Goal: Task Accomplishment & Management: Use online tool/utility

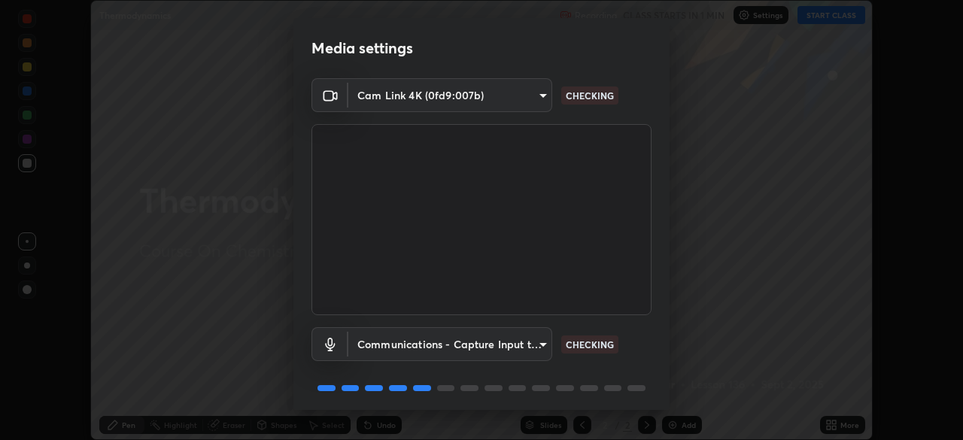
scroll to position [53, 0]
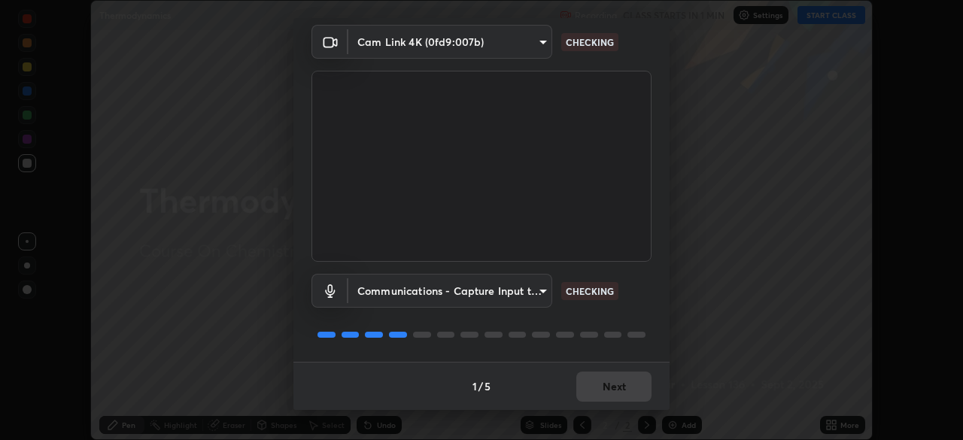
click at [613, 389] on div "1 / 5 Next" at bounding box center [481, 386] width 376 height 48
click at [613, 391] on div "1 / 5 Next" at bounding box center [481, 386] width 376 height 48
click at [612, 393] on div "1 / 5 Next" at bounding box center [481, 386] width 376 height 48
click at [610, 391] on div "1 / 5 Next" at bounding box center [481, 386] width 376 height 48
click at [613, 386] on div "1 / 5 Next" at bounding box center [481, 386] width 376 height 48
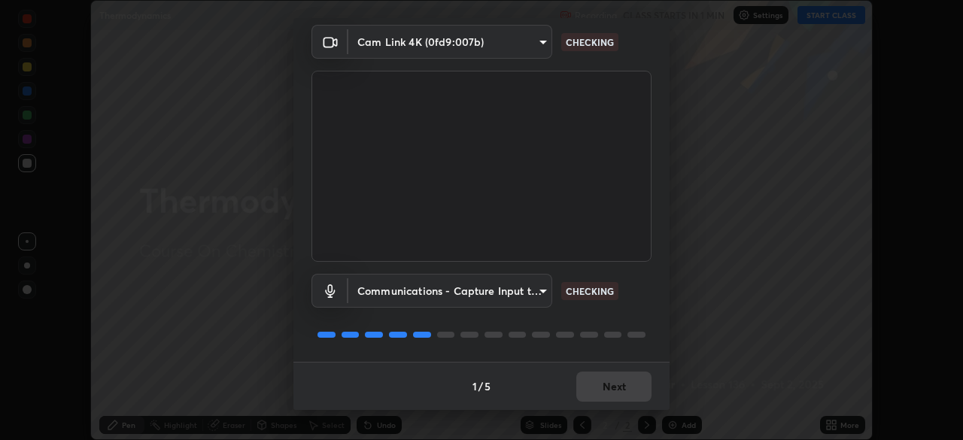
click at [615, 384] on div "1 / 5 Next" at bounding box center [481, 386] width 376 height 48
click at [618, 385] on div "1 / 5 Next" at bounding box center [481, 386] width 376 height 48
click at [621, 384] on div "1 / 5 Next" at bounding box center [481, 386] width 376 height 48
click at [622, 386] on div "1 / 5 Next" at bounding box center [481, 386] width 376 height 48
click at [624, 387] on div "1 / 5 Next" at bounding box center [481, 386] width 376 height 48
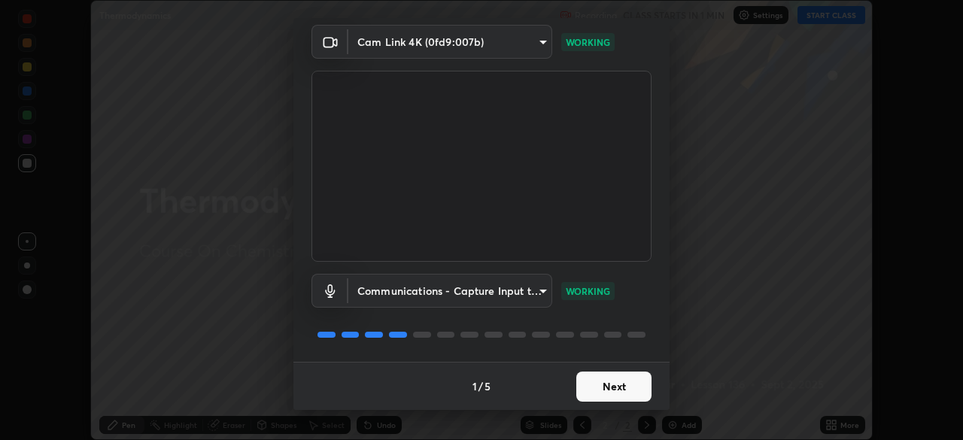
click at [630, 382] on button "Next" at bounding box center [613, 387] width 75 height 30
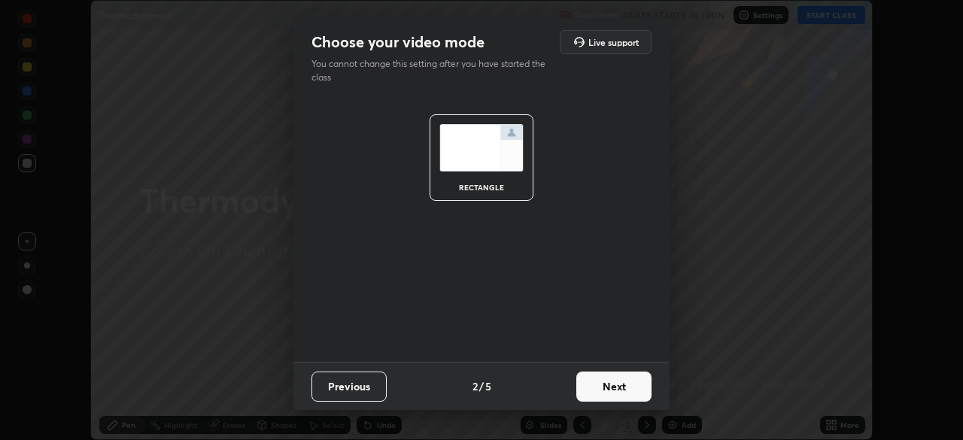
click at [627, 384] on button "Next" at bounding box center [613, 387] width 75 height 30
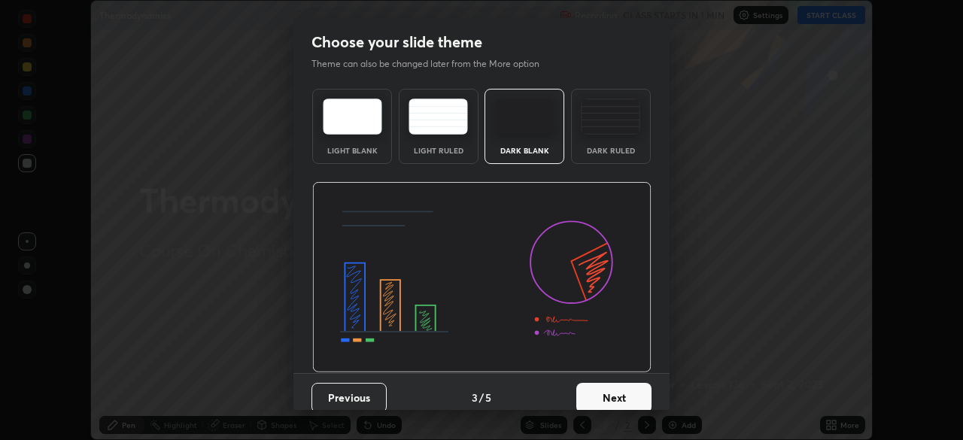
click at [628, 385] on button "Next" at bounding box center [613, 398] width 75 height 30
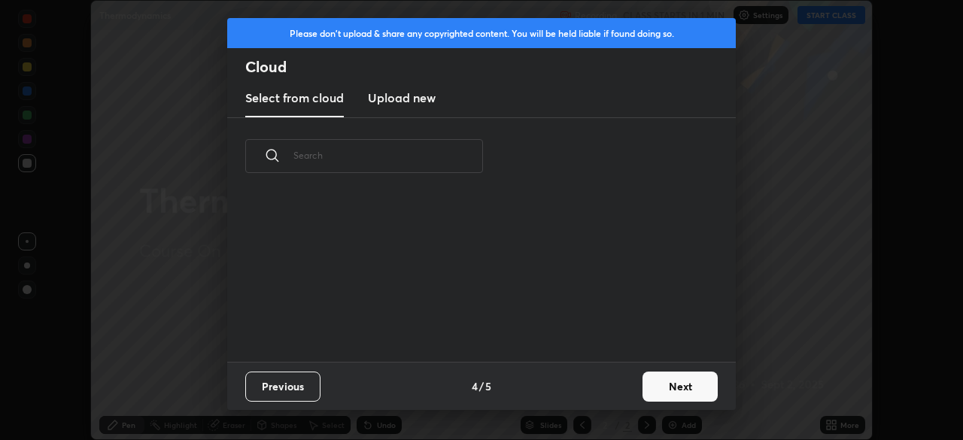
click at [664, 384] on button "Next" at bounding box center [679, 387] width 75 height 30
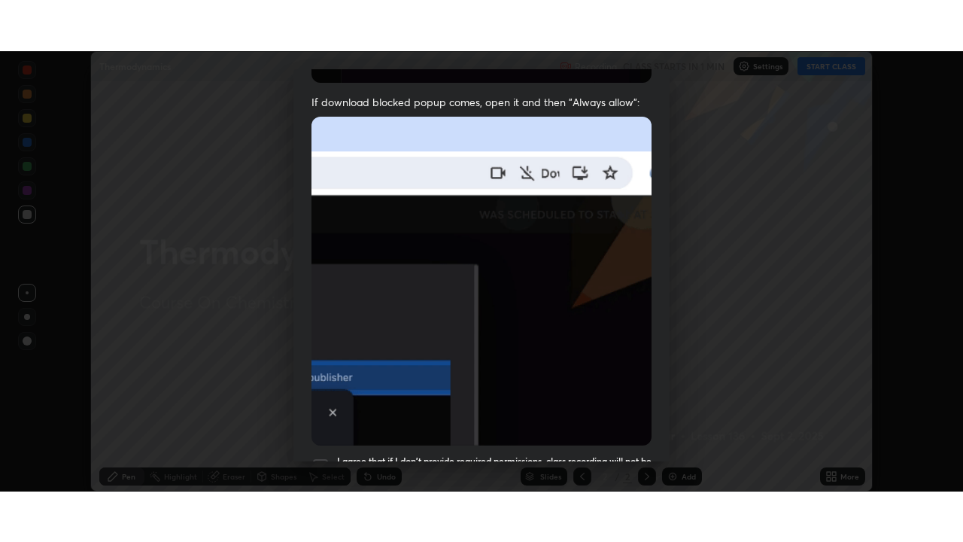
scroll to position [360, 0]
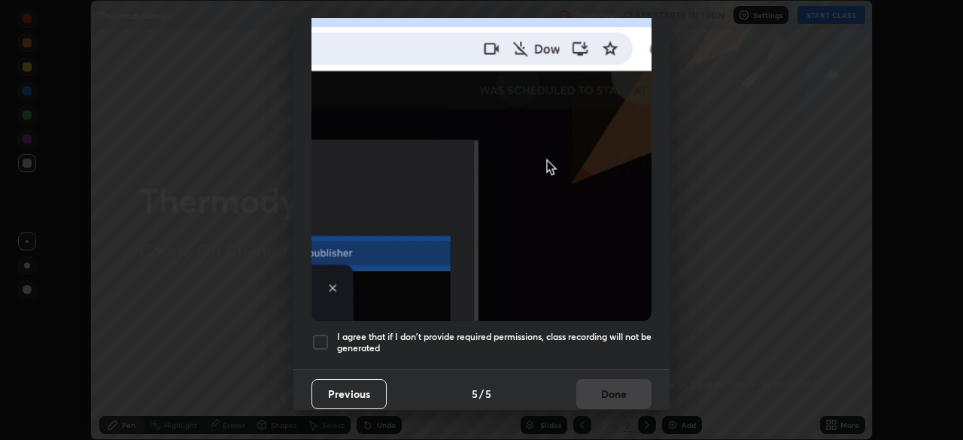
click at [330, 339] on div "I agree that if I don't provide required permissions, class recording will not …" at bounding box center [481, 342] width 340 height 18
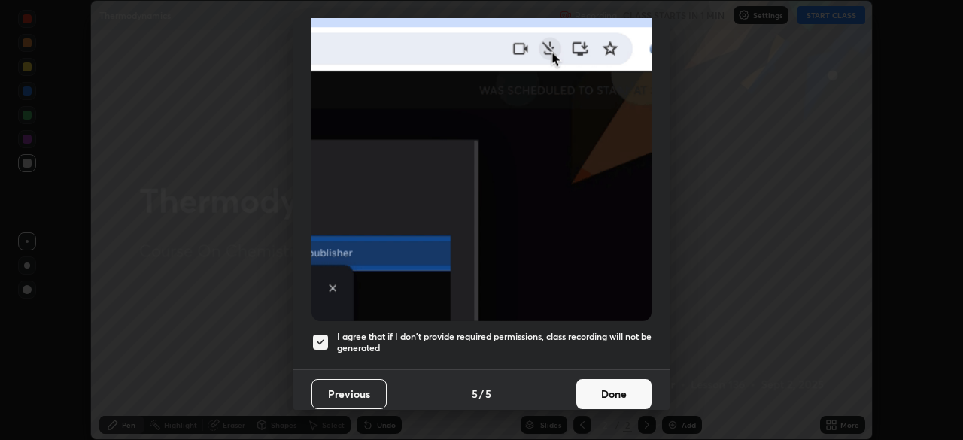
click at [591, 399] on button "Done" at bounding box center [613, 394] width 75 height 30
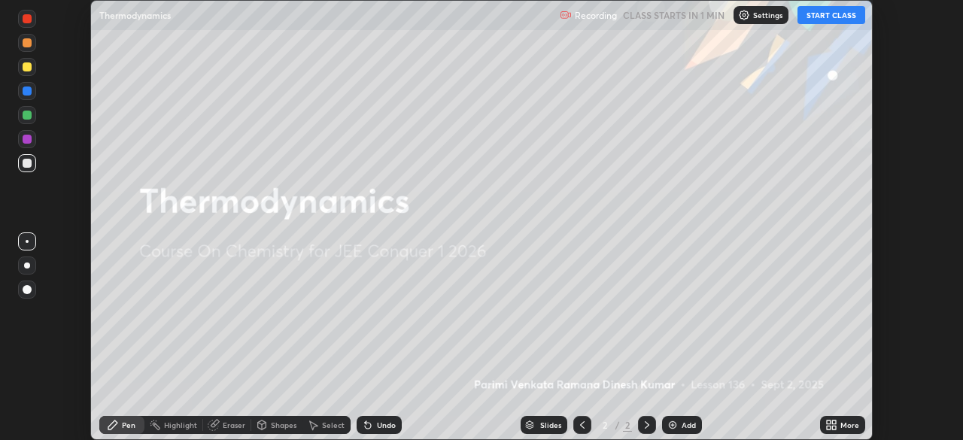
click at [820, 20] on button "START CLASS" at bounding box center [831, 15] width 68 height 18
click at [832, 426] on icon at bounding box center [834, 428] width 4 height 4
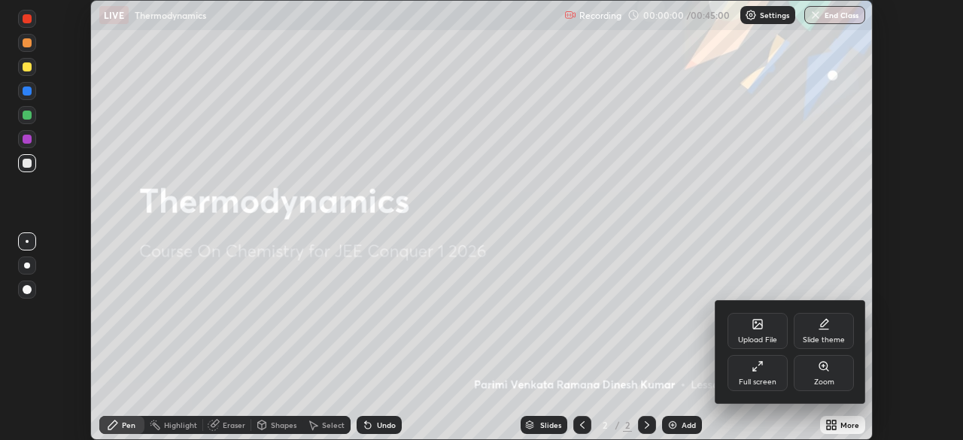
click at [766, 380] on div "Full screen" at bounding box center [758, 382] width 38 height 8
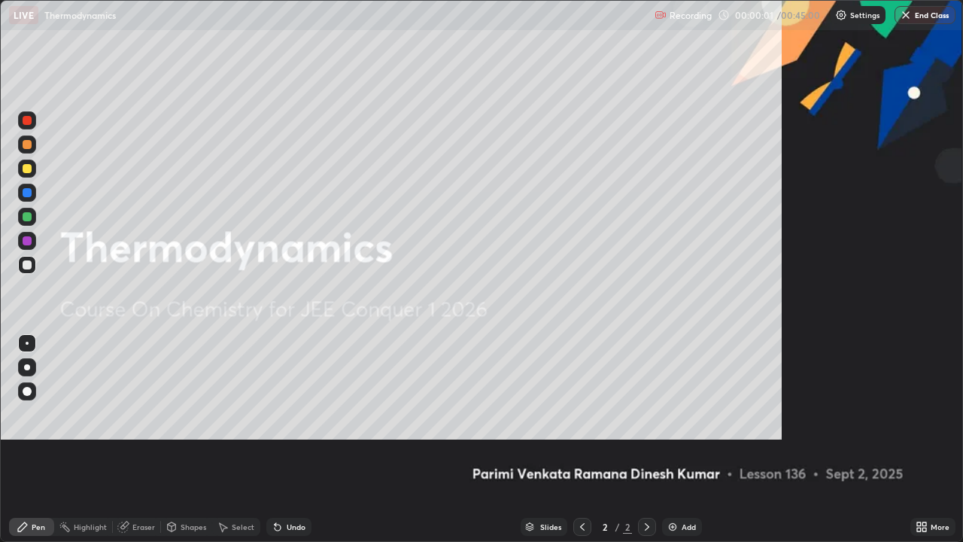
scroll to position [542, 963]
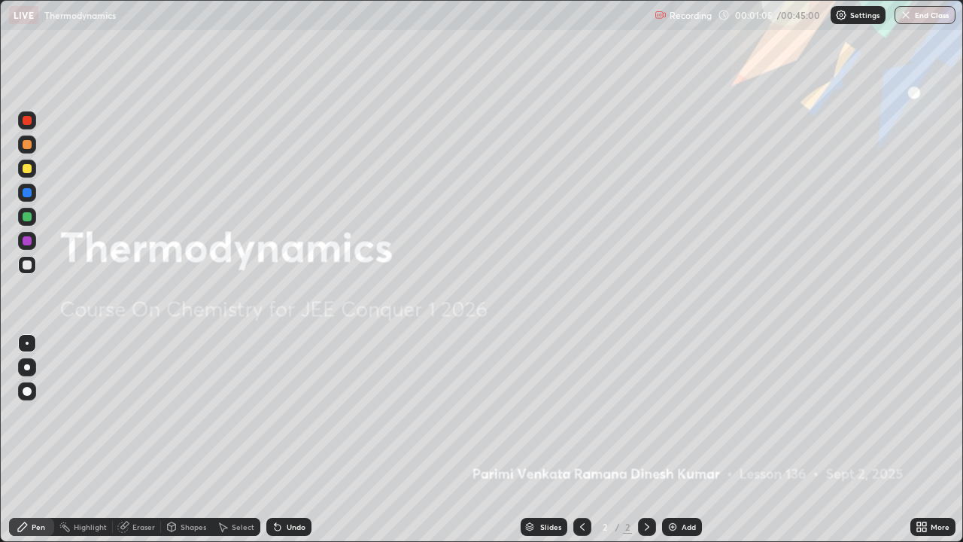
click at [668, 439] on img at bounding box center [673, 527] width 12 height 12
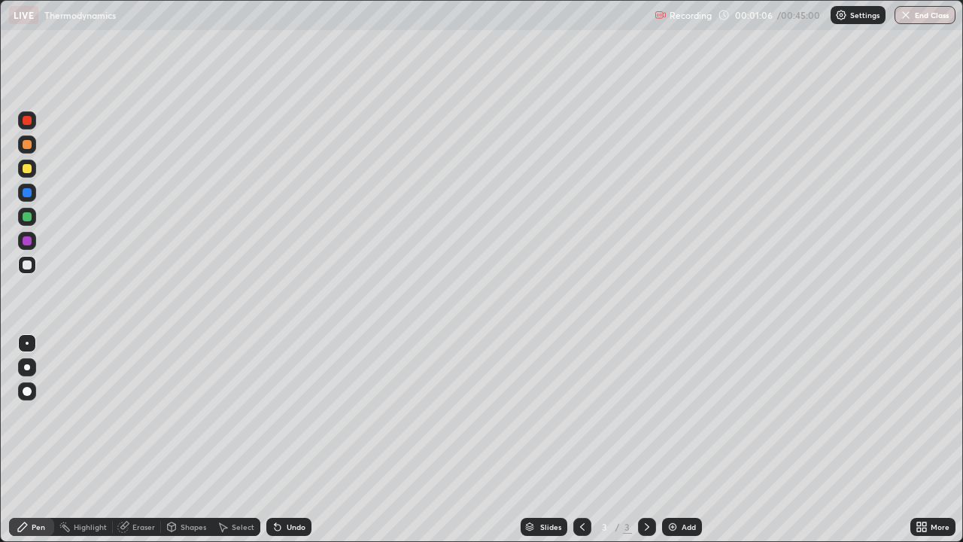
click at [32, 269] on div at bounding box center [27, 265] width 18 height 18
click at [27, 367] on div at bounding box center [27, 367] width 6 height 6
click at [29, 169] on div at bounding box center [27, 168] width 9 height 9
click at [34, 223] on div at bounding box center [27, 217] width 18 height 18
click at [308, 439] on div "Undo" at bounding box center [285, 527] width 51 height 30
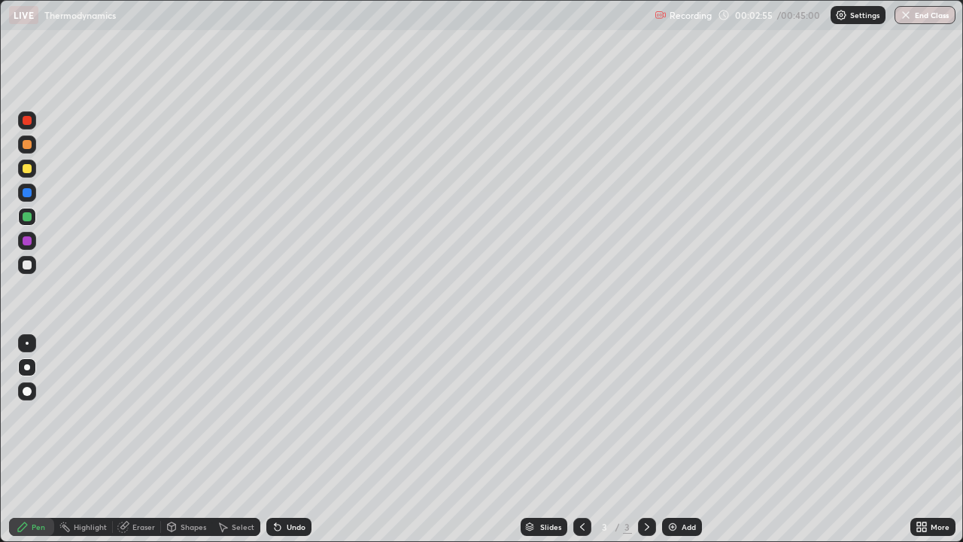
click at [308, 439] on div "Undo" at bounding box center [285, 527] width 51 height 30
click at [308, 439] on div "Undo" at bounding box center [288, 527] width 45 height 18
click at [691, 439] on div "Add" at bounding box center [689, 527] width 14 height 8
click at [35, 170] on div at bounding box center [27, 168] width 18 height 18
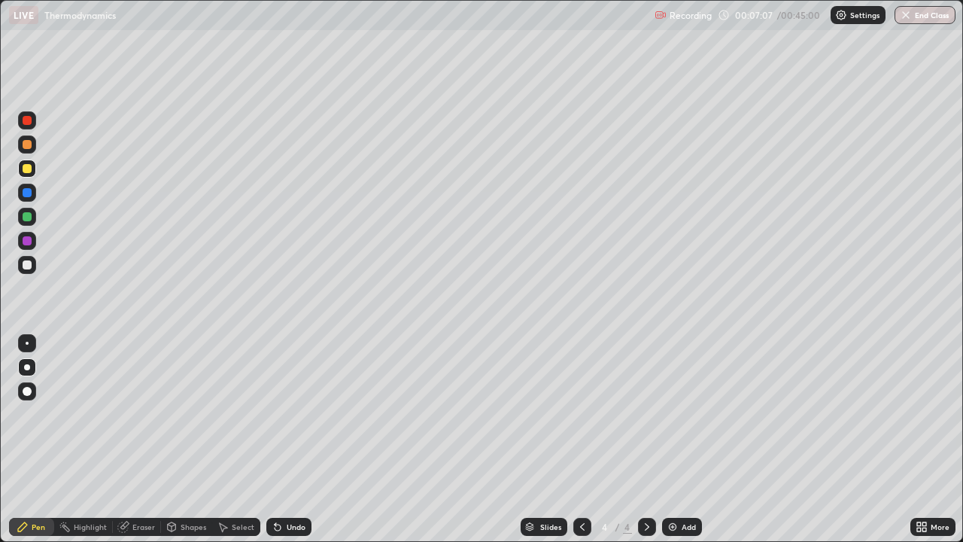
click at [290, 439] on div "Undo" at bounding box center [296, 527] width 19 height 8
click at [293, 439] on div "Undo" at bounding box center [288, 527] width 45 height 18
click at [292, 439] on div "Undo" at bounding box center [288, 527] width 45 height 18
click at [290, 439] on div "Undo" at bounding box center [296, 527] width 19 height 8
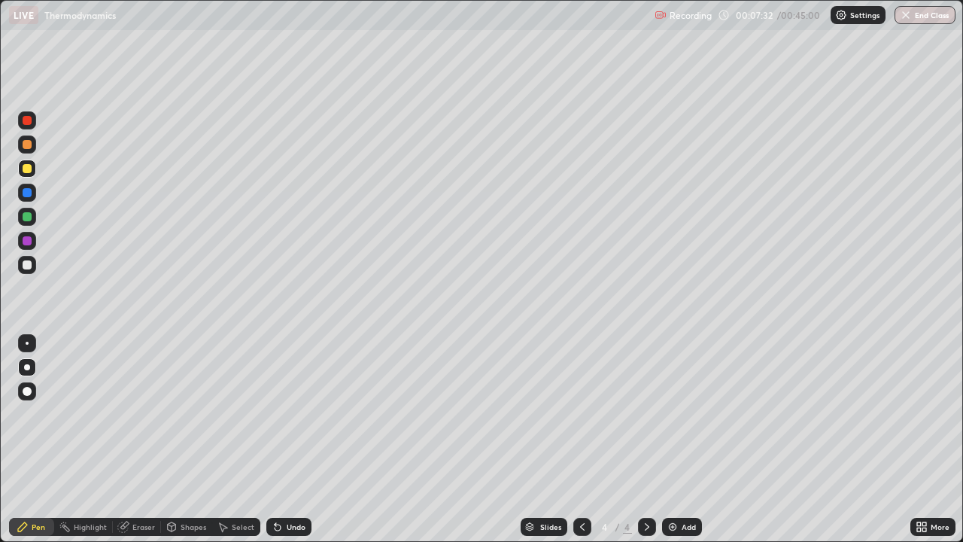
click at [286, 439] on div "Undo" at bounding box center [288, 527] width 45 height 18
click at [28, 246] on div at bounding box center [27, 241] width 18 height 18
click at [28, 176] on div at bounding box center [27, 168] width 18 height 18
click at [307, 439] on div "Undo" at bounding box center [288, 527] width 45 height 18
click at [305, 439] on div "Undo" at bounding box center [288, 527] width 45 height 18
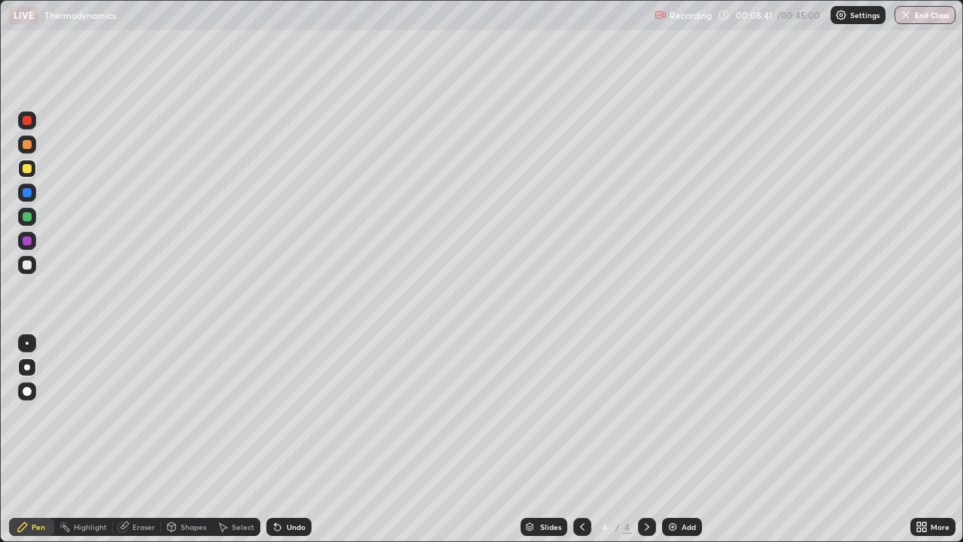
click at [308, 439] on div "Undo" at bounding box center [288, 527] width 45 height 18
click at [31, 273] on div at bounding box center [27, 265] width 18 height 18
click at [308, 439] on div "Undo" at bounding box center [288, 527] width 45 height 18
click at [306, 439] on div "Undo" at bounding box center [288, 527] width 45 height 18
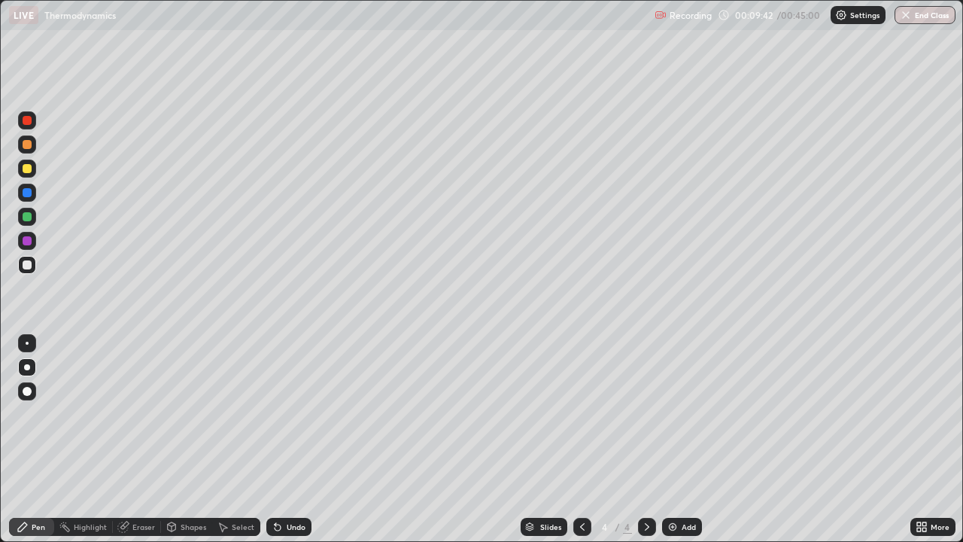
click at [305, 439] on div "Undo" at bounding box center [288, 527] width 45 height 18
click at [304, 439] on div "Undo" at bounding box center [288, 527] width 45 height 18
click at [305, 439] on div "Undo" at bounding box center [288, 527] width 45 height 18
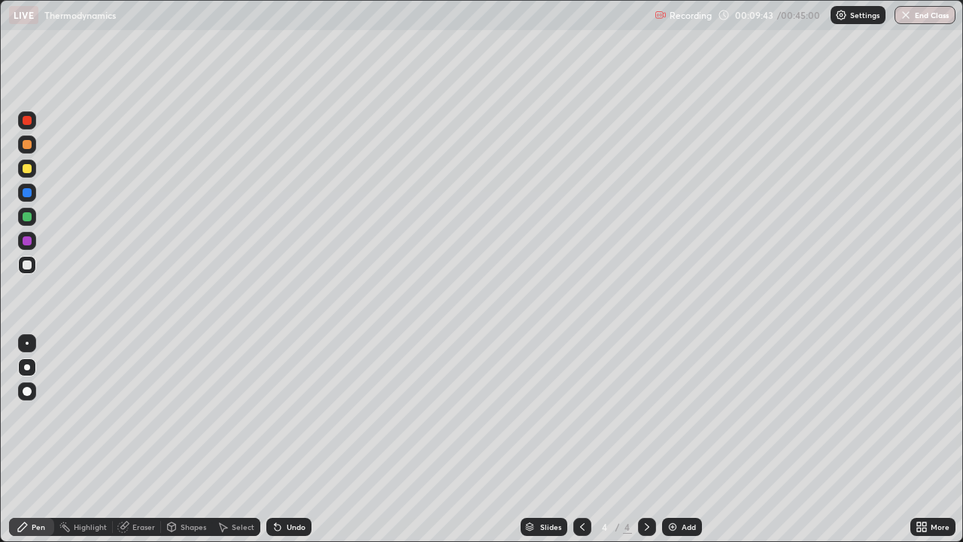
click at [305, 439] on div "Undo" at bounding box center [288, 527] width 45 height 18
click at [306, 439] on div "Undo" at bounding box center [288, 527] width 45 height 18
click at [317, 439] on div "Slides 4 / 4 Add" at bounding box center [610, 527] width 599 height 30
click at [307, 439] on div "Undo" at bounding box center [288, 527] width 45 height 18
click at [308, 439] on div "Undo" at bounding box center [288, 527] width 45 height 18
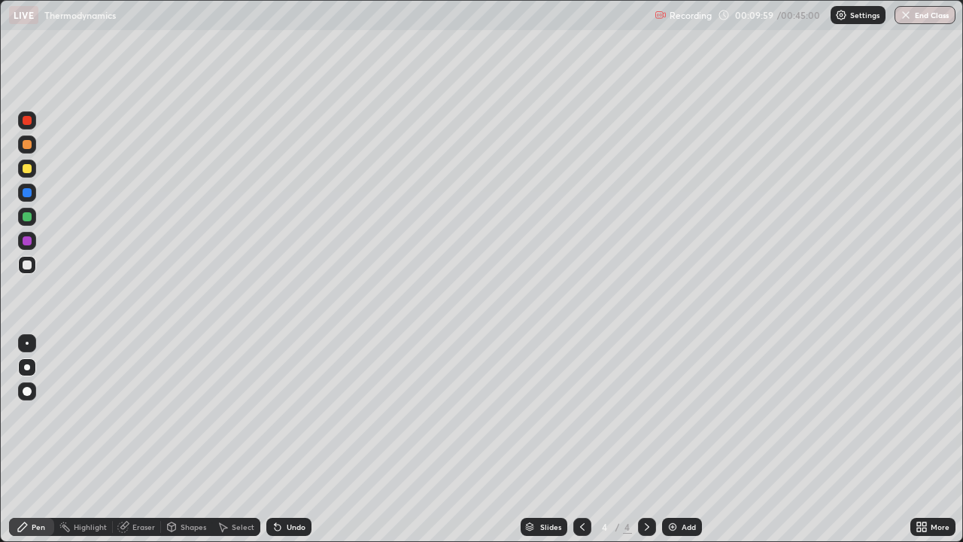
click at [306, 439] on div "Undo" at bounding box center [288, 527] width 45 height 18
click at [309, 439] on div "Undo" at bounding box center [288, 527] width 45 height 18
click at [669, 439] on img at bounding box center [673, 527] width 12 height 12
click at [153, 439] on div "Eraser" at bounding box center [143, 527] width 23 height 8
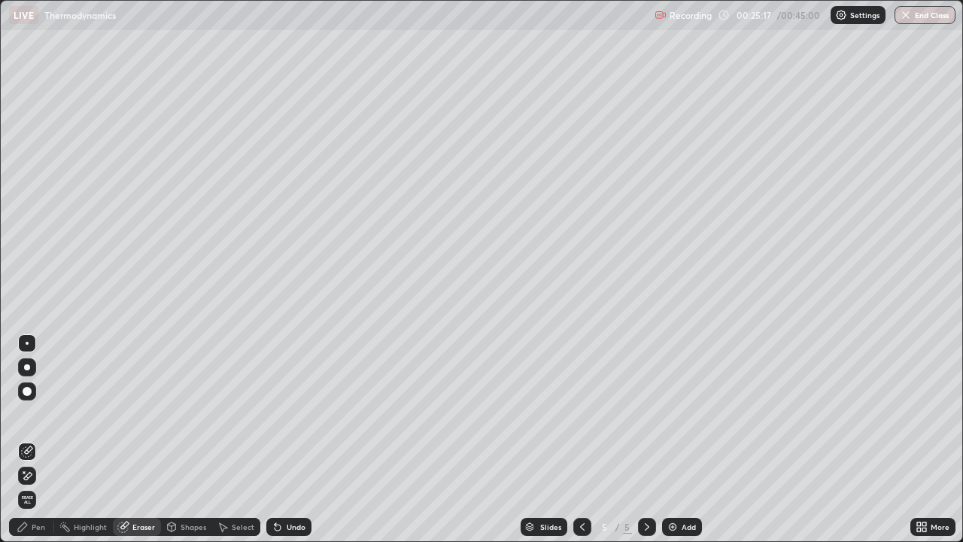
click at [50, 439] on div "Pen" at bounding box center [31, 527] width 45 height 18
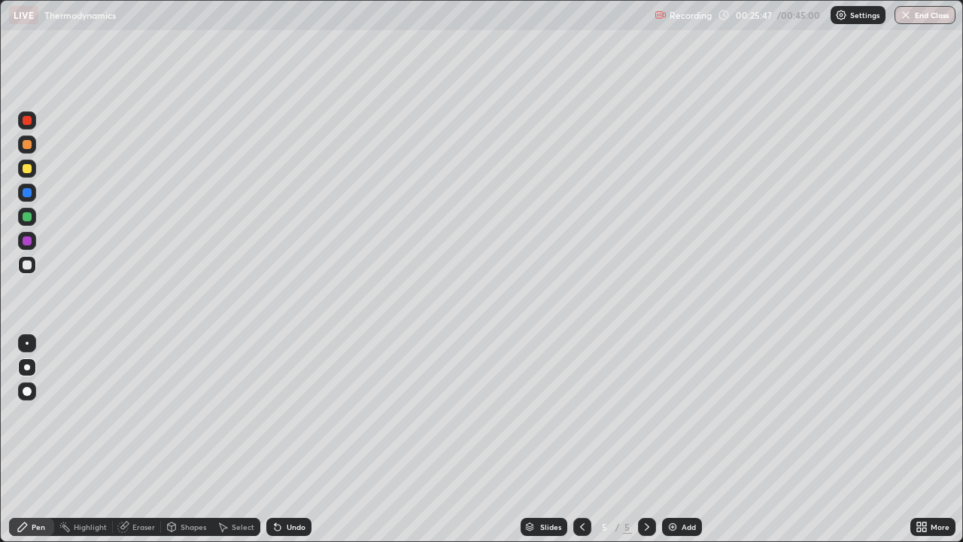
click at [147, 439] on div "Eraser" at bounding box center [143, 527] width 23 height 8
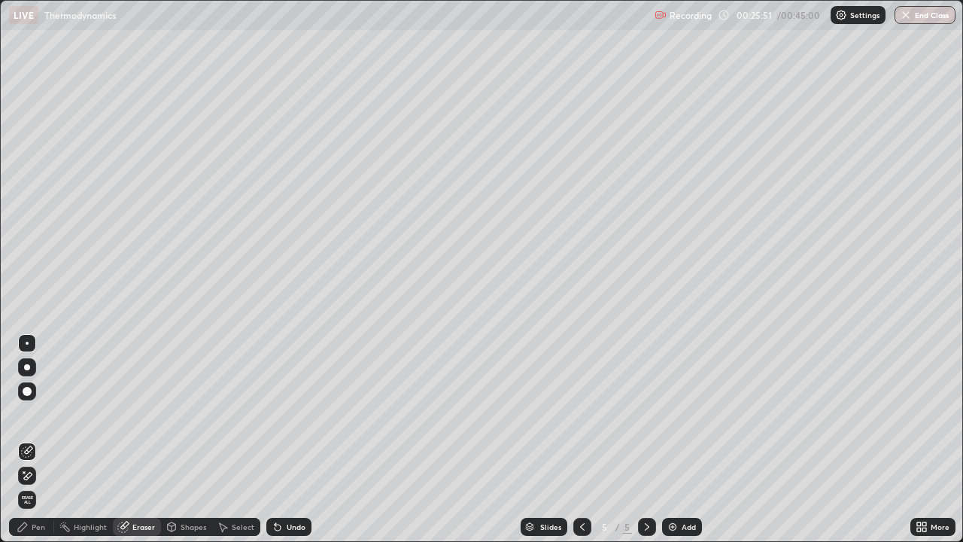
click at [42, 439] on div "Pen" at bounding box center [31, 527] width 45 height 18
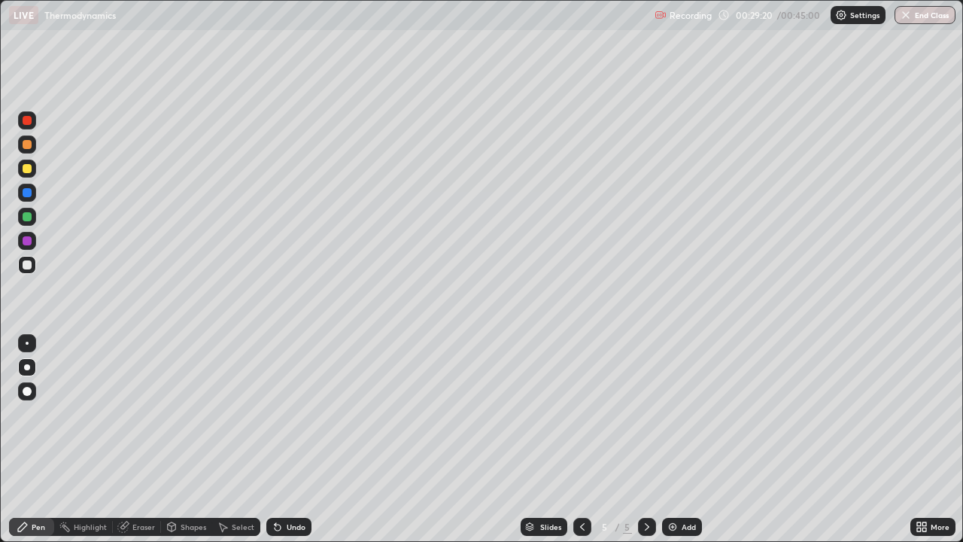
click at [689, 439] on div "Add" at bounding box center [682, 527] width 40 height 18
click at [35, 146] on div at bounding box center [27, 144] width 18 height 18
click at [28, 265] on div at bounding box center [27, 264] width 9 height 9
click at [32, 246] on div at bounding box center [27, 241] width 18 height 18
click at [30, 272] on div at bounding box center [27, 265] width 18 height 18
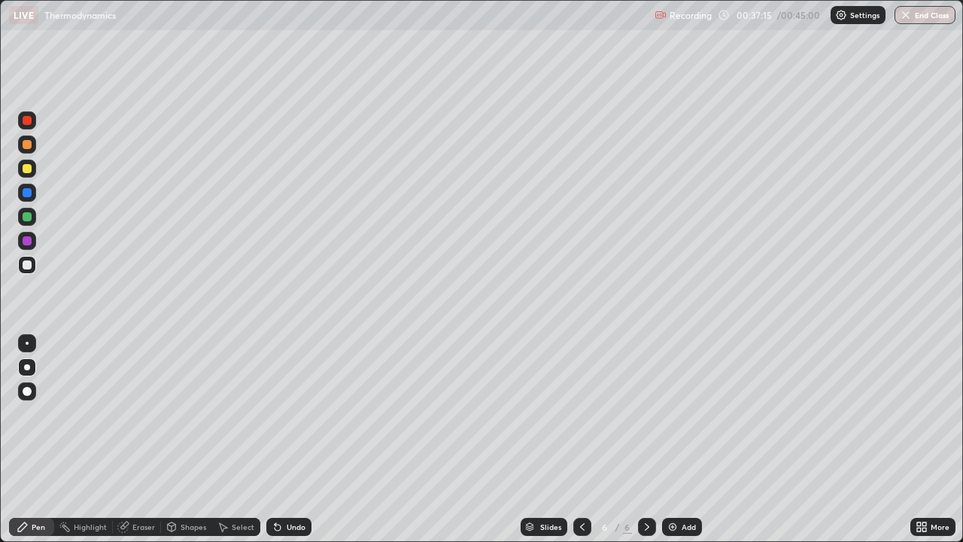
click at [149, 439] on div "Eraser" at bounding box center [137, 527] width 48 height 18
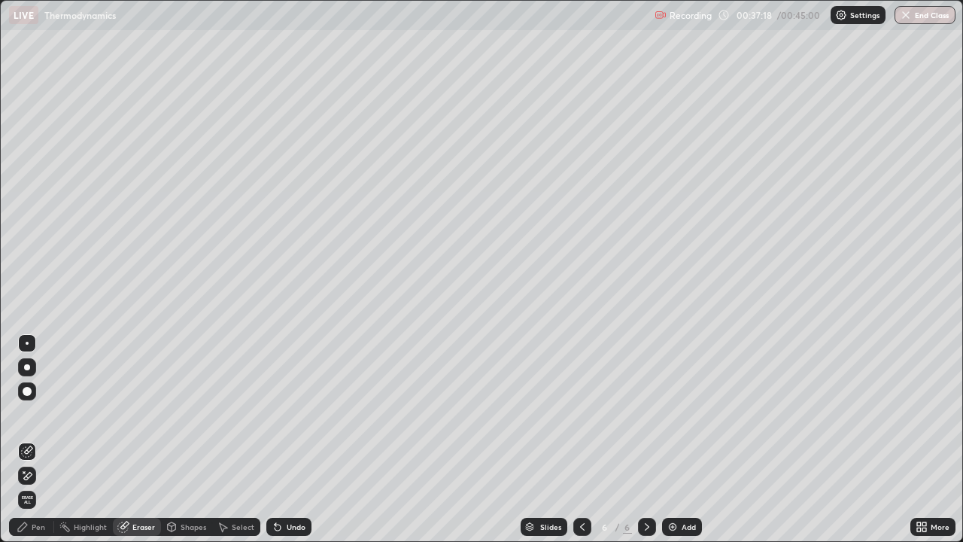
click at [42, 439] on div "Pen" at bounding box center [39, 527] width 14 height 8
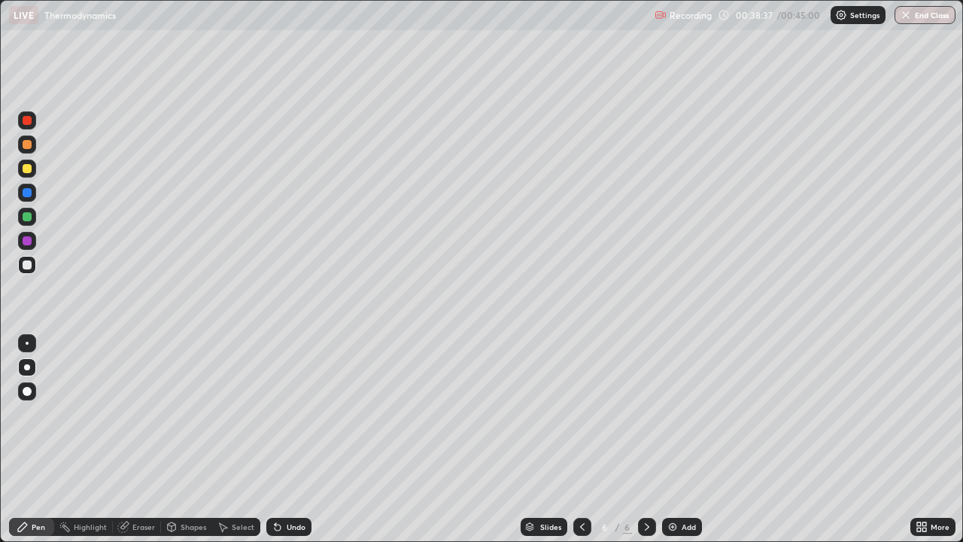
click at [147, 439] on div "Eraser" at bounding box center [143, 527] width 23 height 8
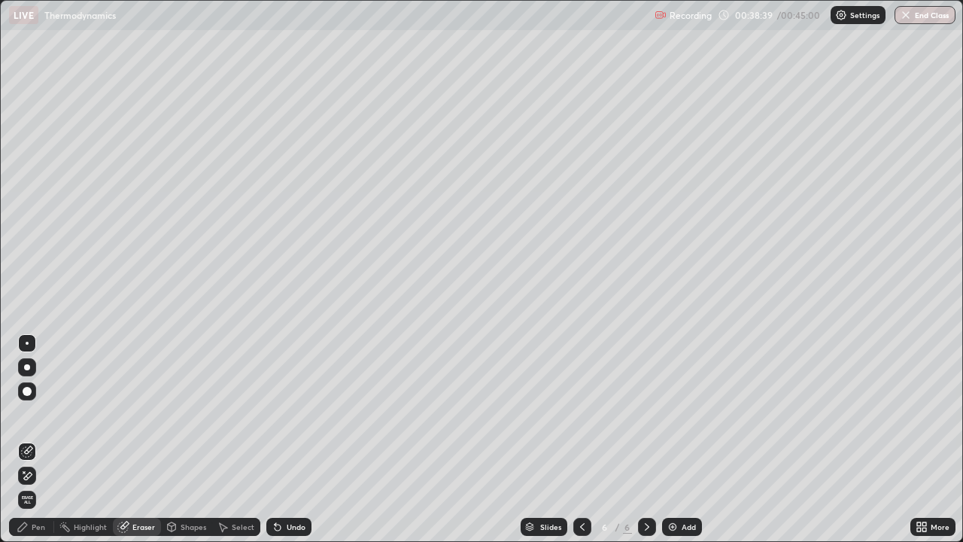
click at [43, 439] on div "Pen" at bounding box center [31, 527] width 45 height 18
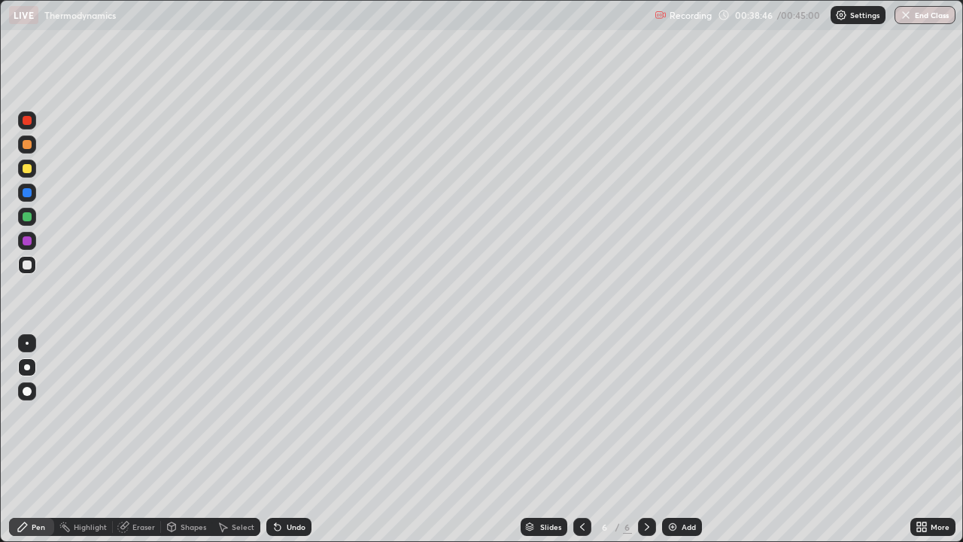
click at [146, 439] on div "Eraser" at bounding box center [143, 527] width 23 height 8
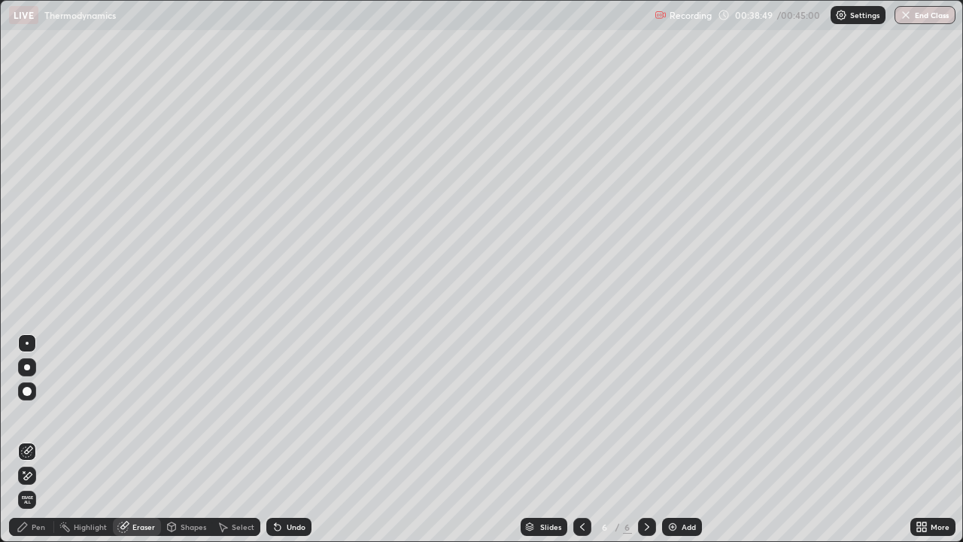
click at [41, 439] on div "Pen" at bounding box center [31, 527] width 45 height 18
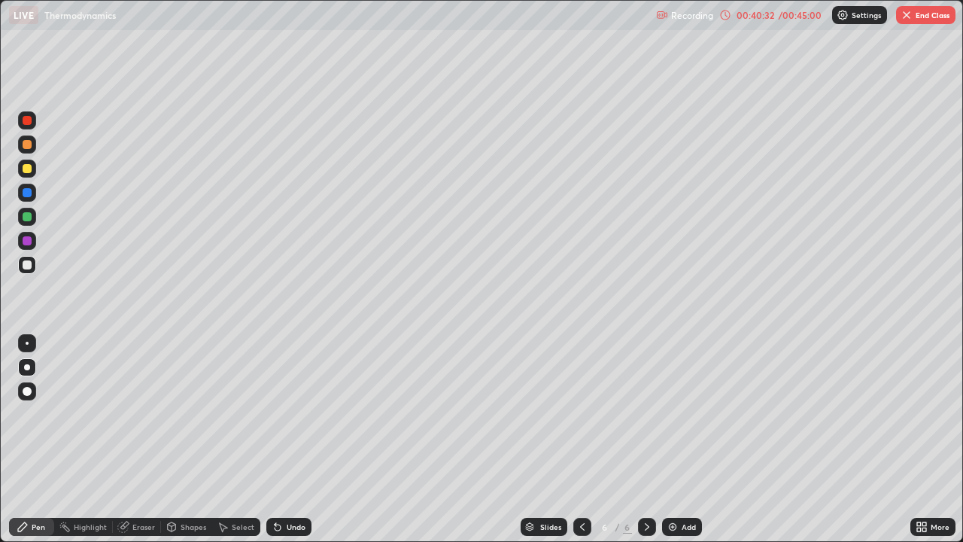
click at [163, 439] on div "Shapes" at bounding box center [186, 527] width 51 height 18
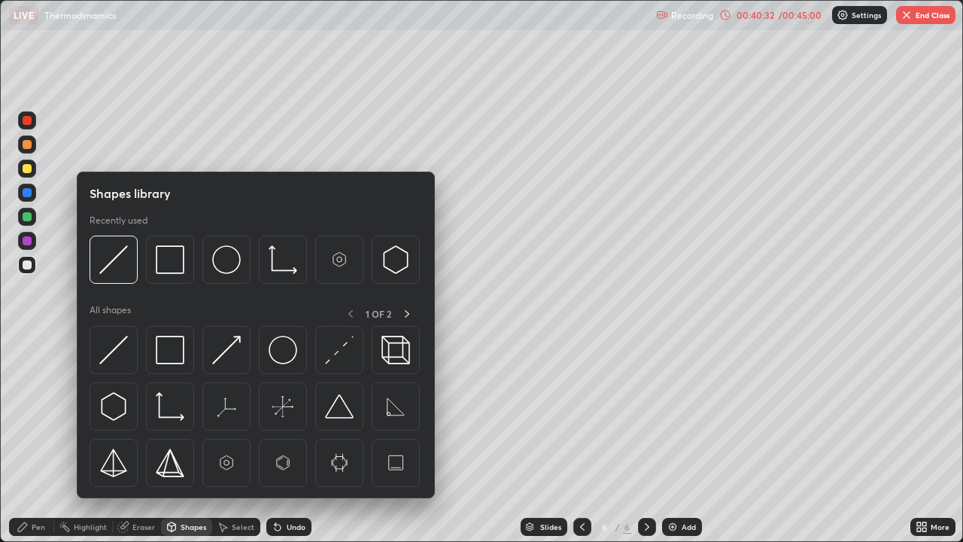
click at [149, 439] on div "Eraser" at bounding box center [143, 527] width 23 height 8
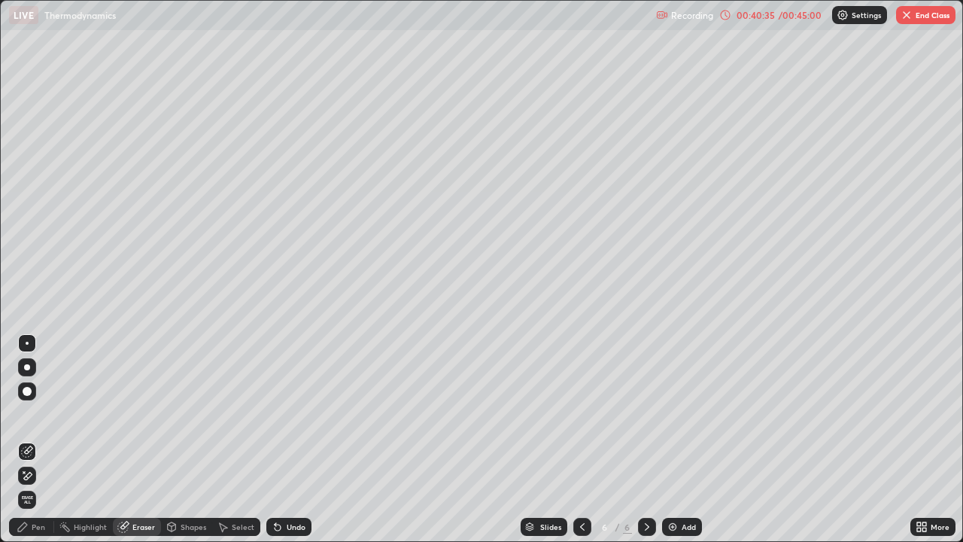
click at [47, 439] on div "Pen" at bounding box center [31, 527] width 45 height 18
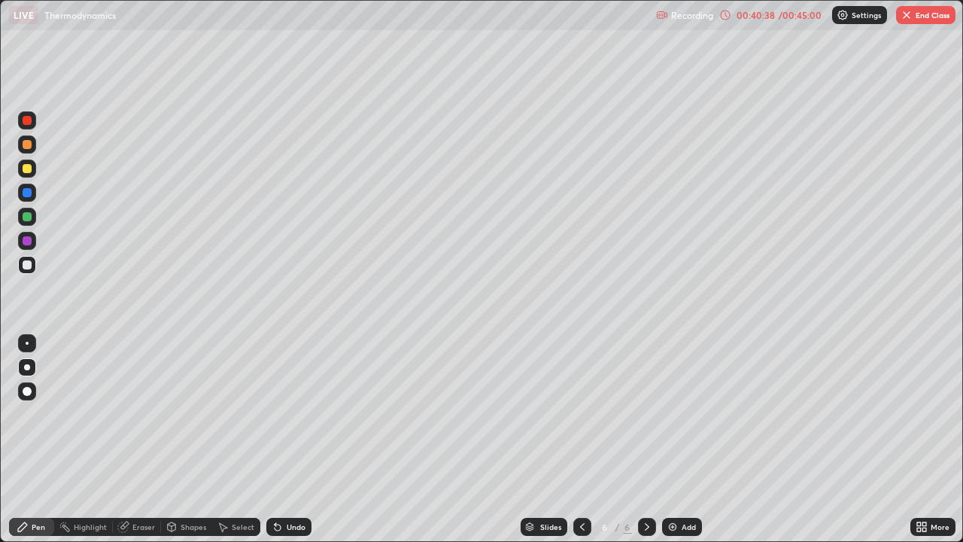
click at [145, 439] on div "Eraser" at bounding box center [143, 527] width 23 height 8
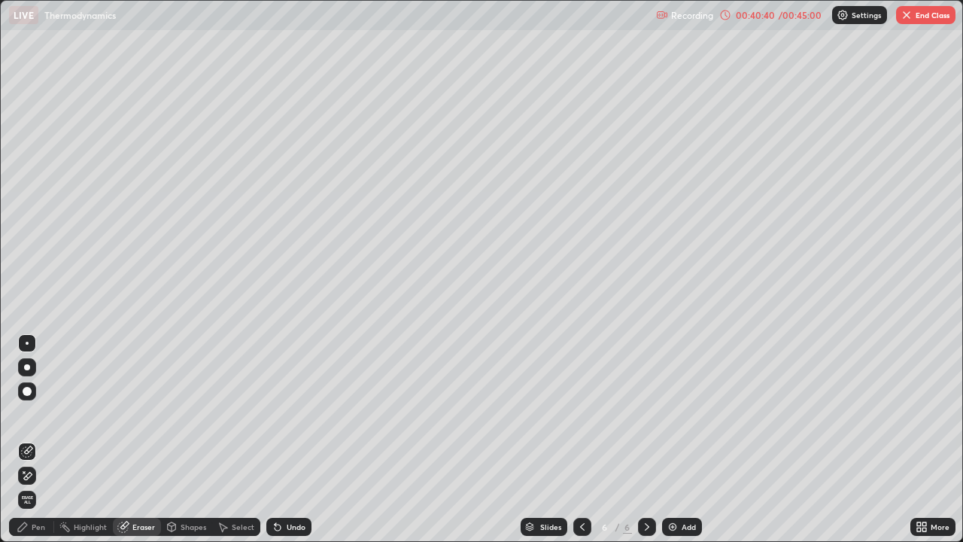
click at [47, 439] on div "Pen" at bounding box center [31, 527] width 45 height 18
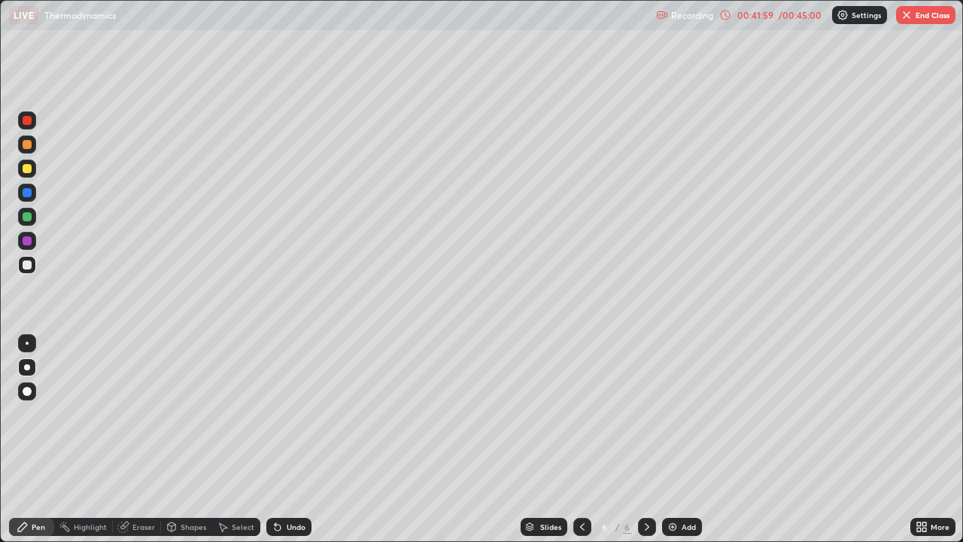
click at [667, 439] on img at bounding box center [673, 527] width 12 height 12
click at [27, 169] on div at bounding box center [27, 168] width 9 height 9
click at [27, 266] on div at bounding box center [27, 264] width 9 height 9
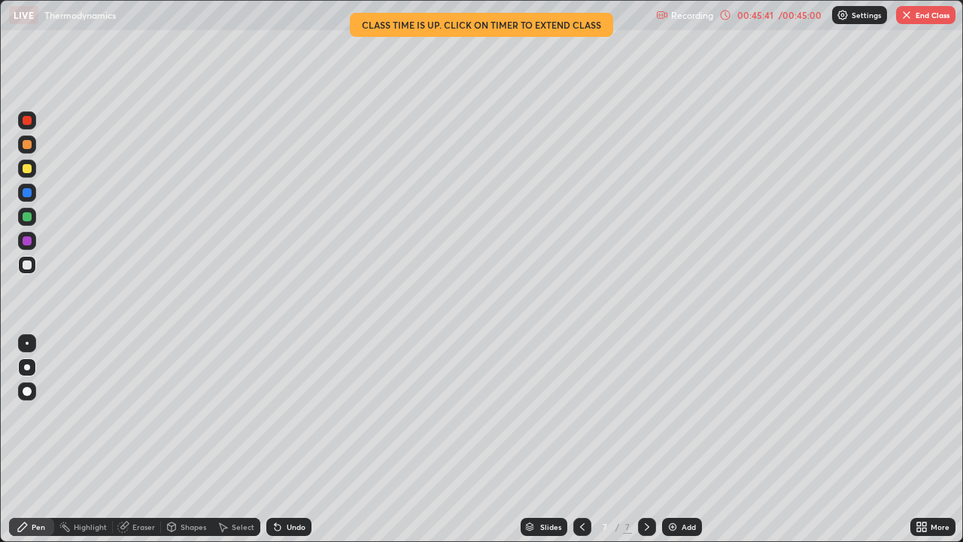
click at [765, 16] on div "00:45:41" at bounding box center [755, 15] width 42 height 9
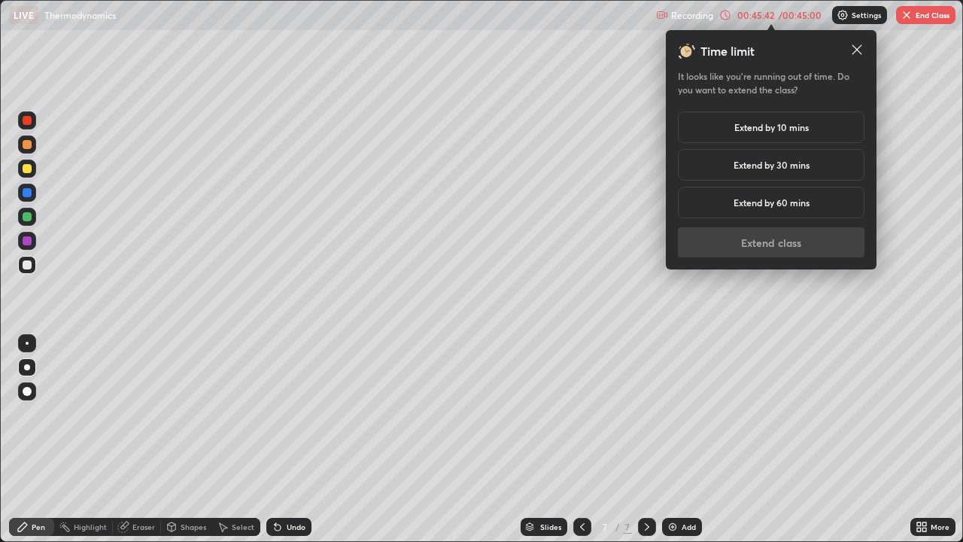
click at [792, 166] on h5 "Extend by 30 mins" at bounding box center [772, 165] width 76 height 14
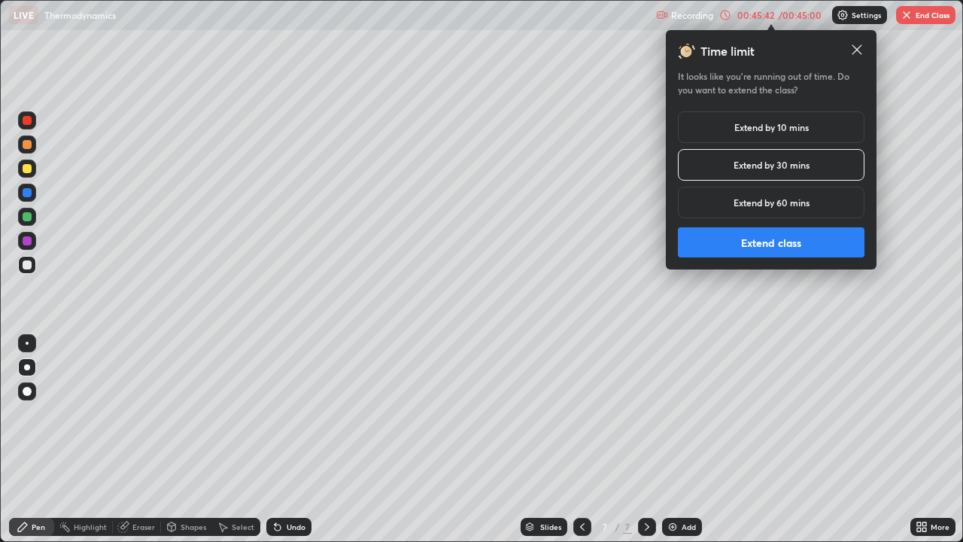
click at [748, 243] on button "Extend class" at bounding box center [771, 242] width 187 height 30
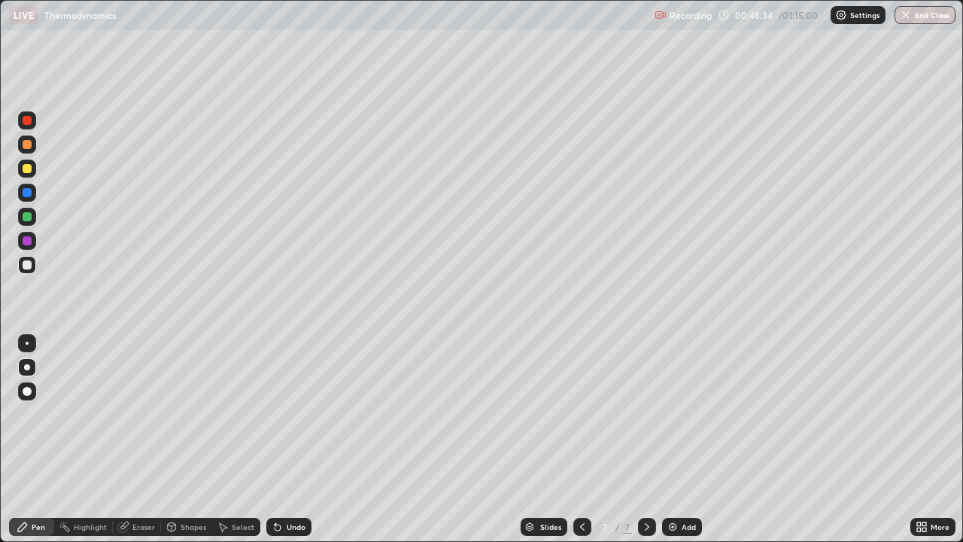
click at [296, 439] on div "Undo" at bounding box center [296, 527] width 19 height 8
click at [295, 439] on div "Undo" at bounding box center [296, 527] width 19 height 8
click at [154, 439] on div "Eraser" at bounding box center [137, 527] width 48 height 18
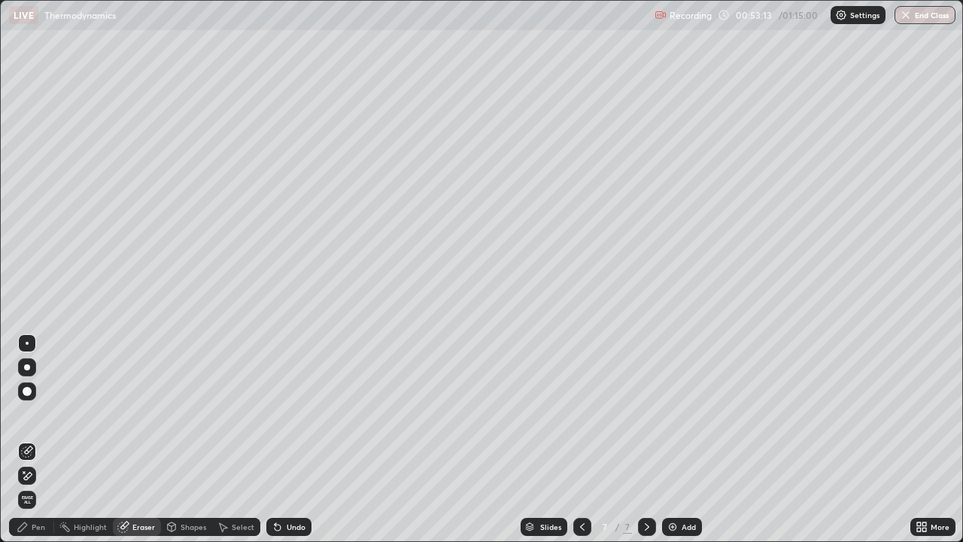
click at [46, 439] on div "Pen" at bounding box center [31, 527] width 45 height 18
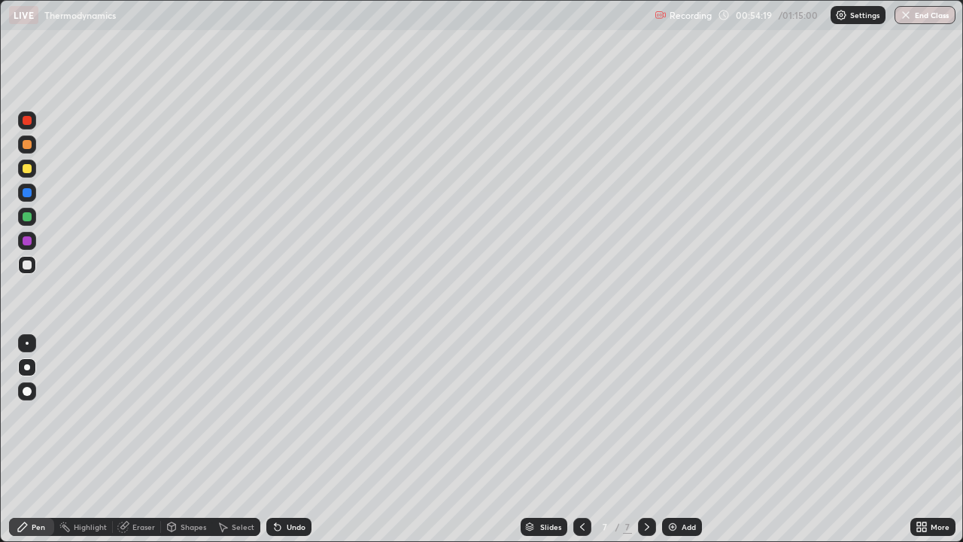
click at [144, 439] on div "Eraser" at bounding box center [137, 527] width 48 height 18
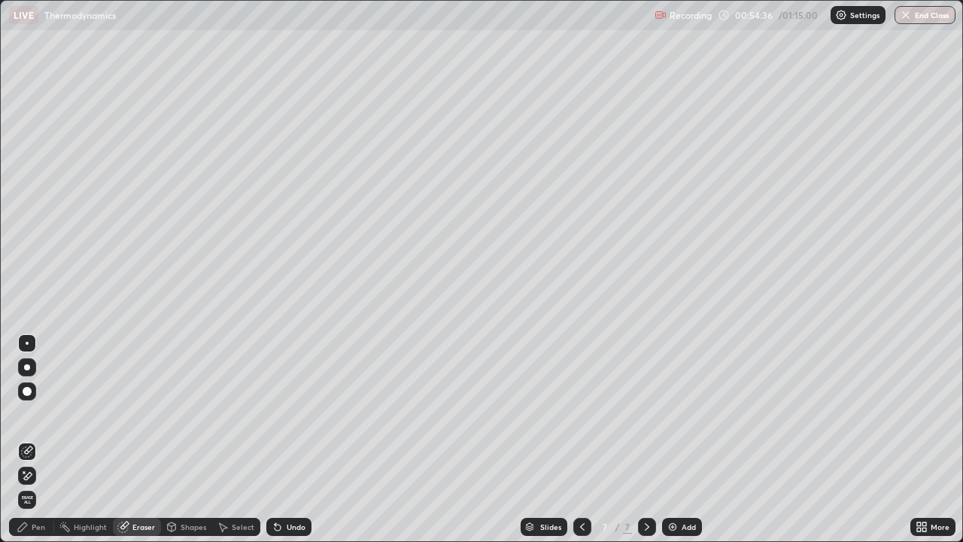
click at [42, 439] on div "Pen" at bounding box center [39, 527] width 14 height 8
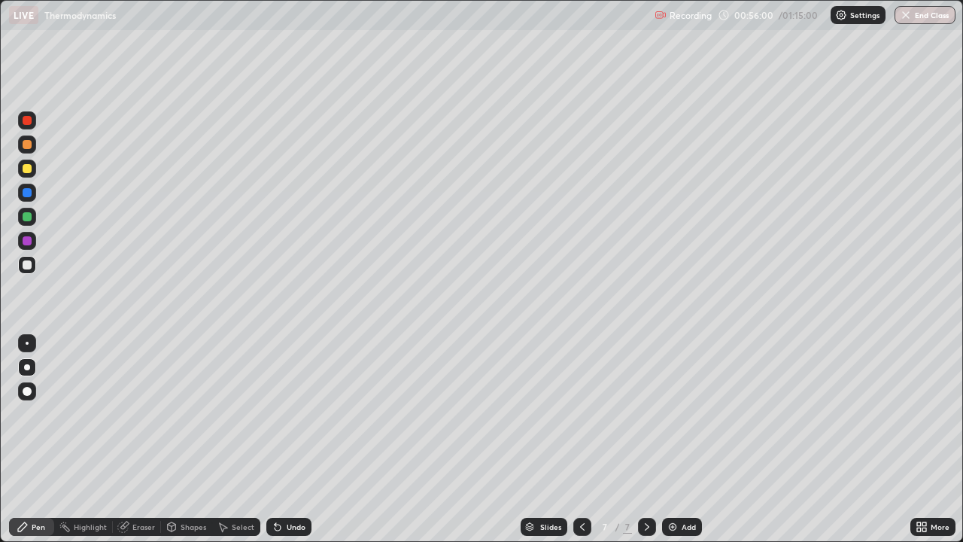
click at [676, 439] on img at bounding box center [673, 527] width 12 height 12
click at [35, 241] on div at bounding box center [27, 241] width 18 height 18
click at [153, 439] on div "Eraser" at bounding box center [143, 527] width 23 height 8
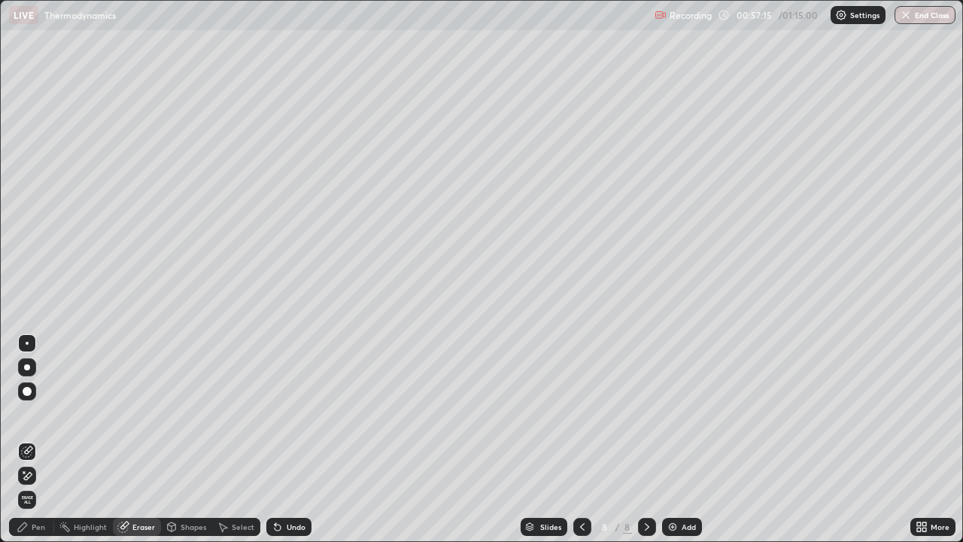
click at [48, 439] on div "Pen" at bounding box center [31, 527] width 45 height 18
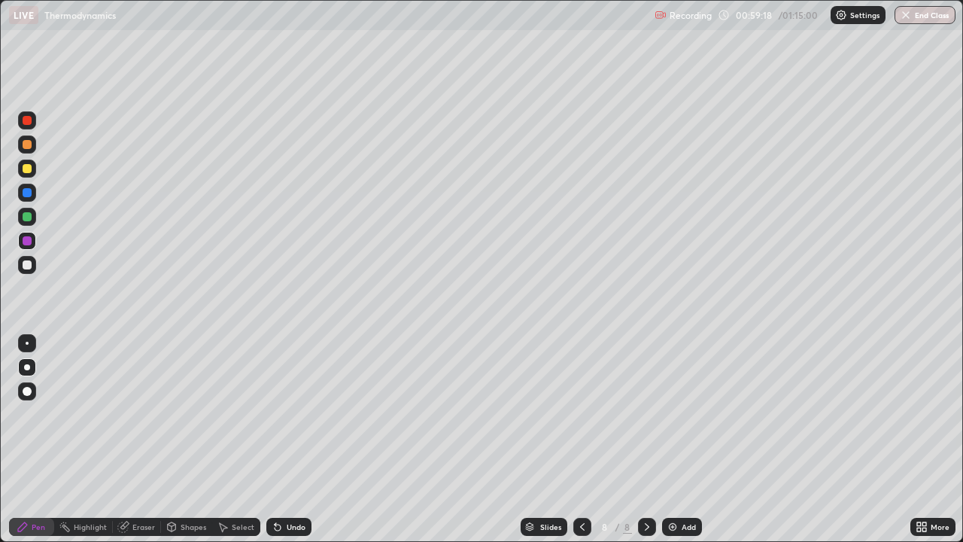
click at [35, 267] on div at bounding box center [27, 265] width 18 height 18
click at [675, 439] on img at bounding box center [673, 527] width 12 height 12
click at [38, 169] on div at bounding box center [27, 168] width 24 height 24
click at [302, 439] on div "Undo" at bounding box center [296, 527] width 19 height 8
click at [299, 439] on div "Undo" at bounding box center [296, 527] width 19 height 8
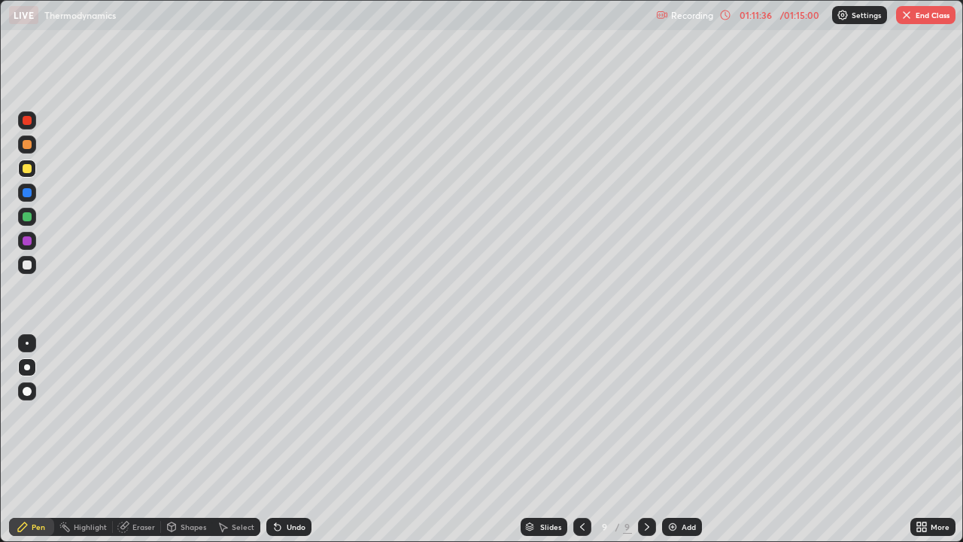
click at [297, 439] on div "Undo" at bounding box center [296, 527] width 19 height 8
click at [296, 439] on div "Undo" at bounding box center [296, 527] width 19 height 8
click at [293, 439] on div "Undo" at bounding box center [296, 527] width 19 height 8
click at [287, 439] on div "Undo" at bounding box center [288, 527] width 45 height 18
click at [290, 439] on div "Undo" at bounding box center [296, 527] width 19 height 8
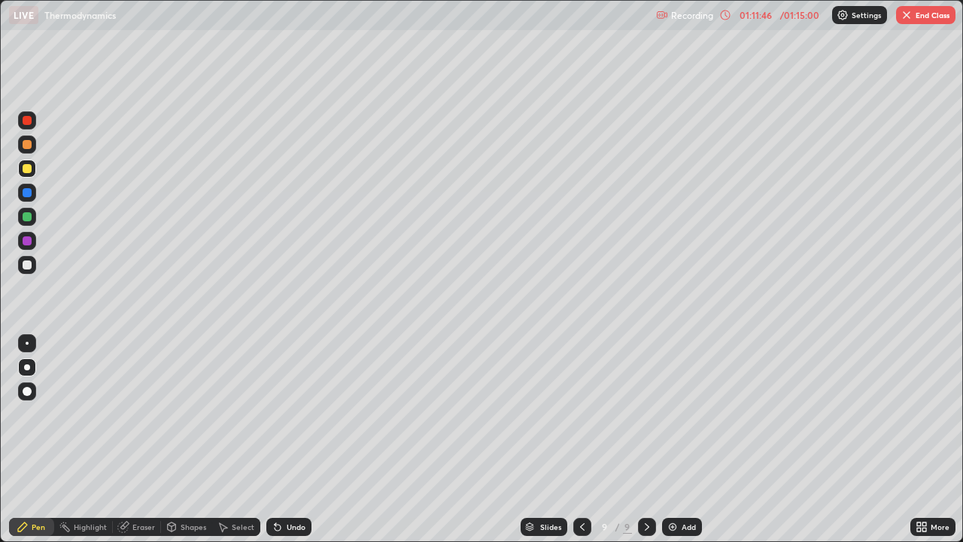
click at [287, 439] on div "Undo" at bounding box center [296, 527] width 19 height 8
click at [284, 439] on div "Undo" at bounding box center [288, 527] width 45 height 18
click at [290, 439] on div "Undo" at bounding box center [288, 527] width 45 height 18
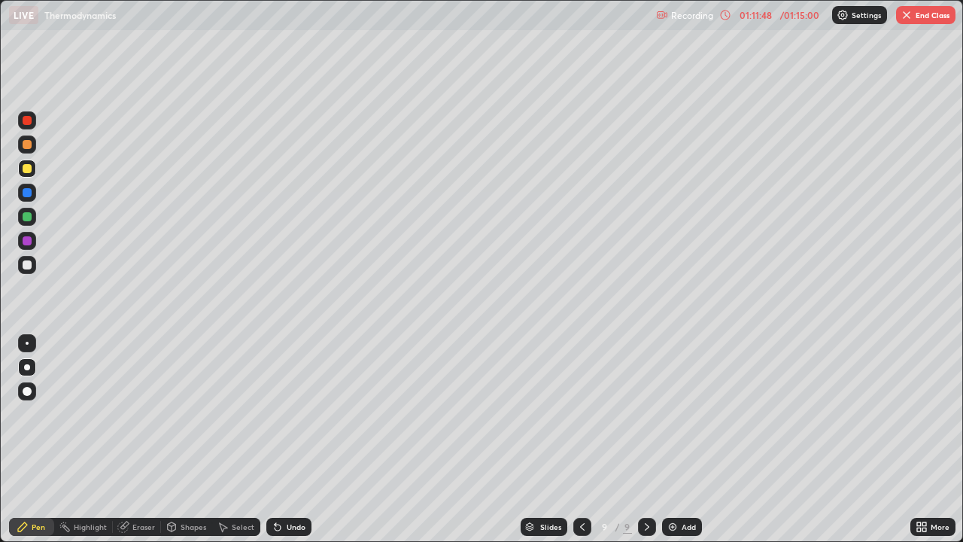
click at [288, 439] on div "Undo" at bounding box center [296, 527] width 19 height 8
click at [287, 439] on div "Undo" at bounding box center [296, 527] width 19 height 8
click at [292, 439] on div "Undo" at bounding box center [296, 527] width 19 height 8
click at [293, 439] on div "Undo" at bounding box center [296, 527] width 19 height 8
click at [294, 439] on div "Undo" at bounding box center [296, 527] width 19 height 8
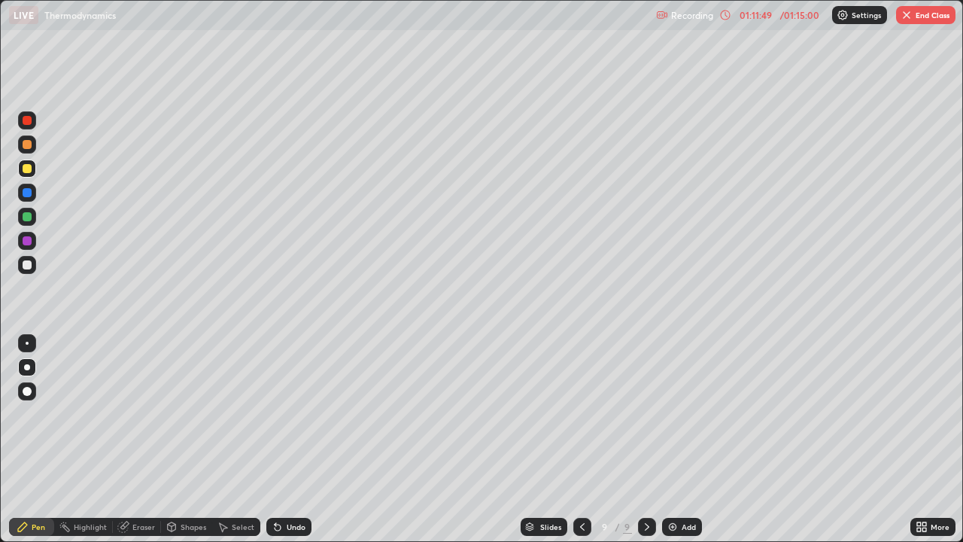
click at [292, 439] on div "Undo" at bounding box center [296, 527] width 19 height 8
click at [293, 439] on div "Undo" at bounding box center [296, 527] width 19 height 8
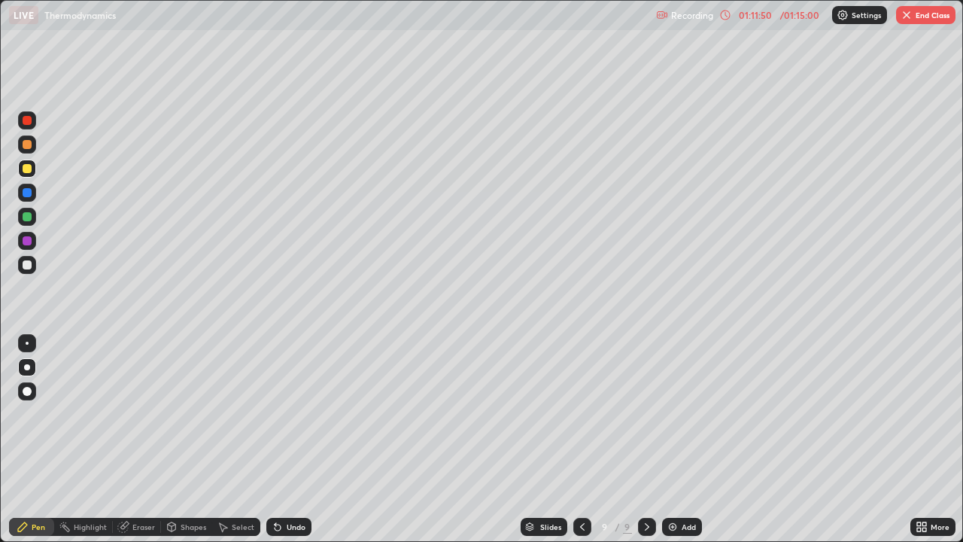
click at [292, 439] on div "Undo" at bounding box center [296, 527] width 19 height 8
click at [293, 439] on div "Undo" at bounding box center [296, 527] width 19 height 8
click at [301, 439] on div "Undo" at bounding box center [288, 527] width 45 height 18
click at [691, 439] on div "Add" at bounding box center [689, 527] width 14 height 8
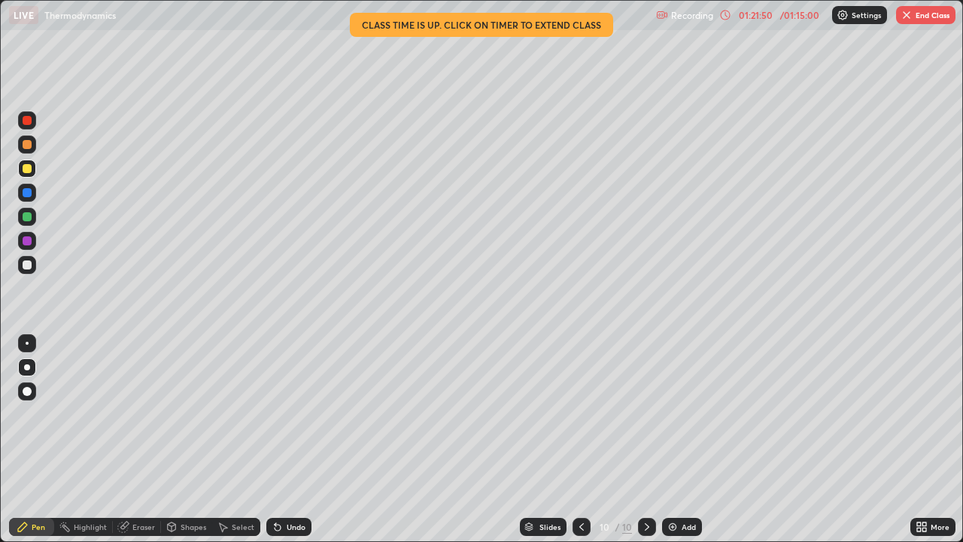
click at [695, 439] on div "Add" at bounding box center [682, 527] width 40 height 18
click at [804, 17] on div "/ 01:15:00" at bounding box center [799, 15] width 47 height 9
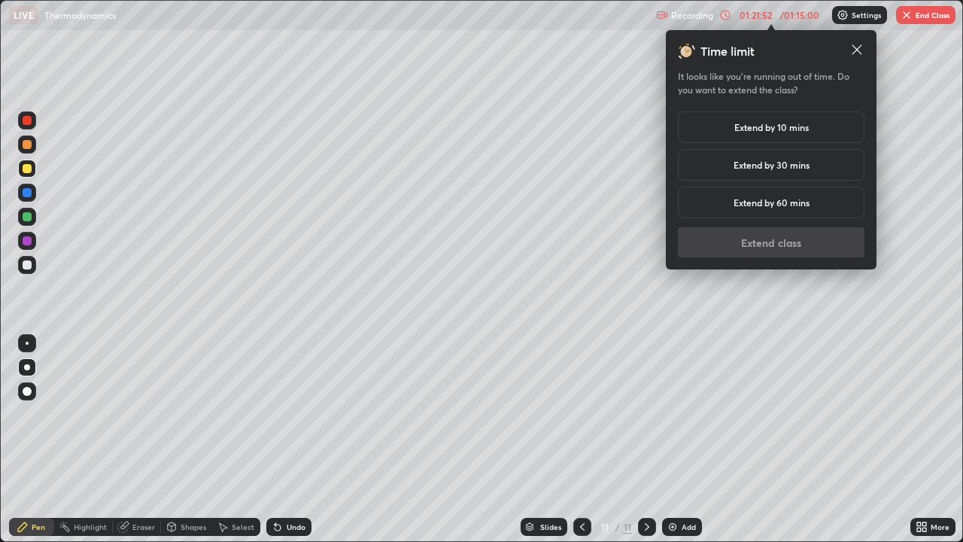
click at [796, 135] on div "Extend by 10 mins" at bounding box center [771, 127] width 187 height 32
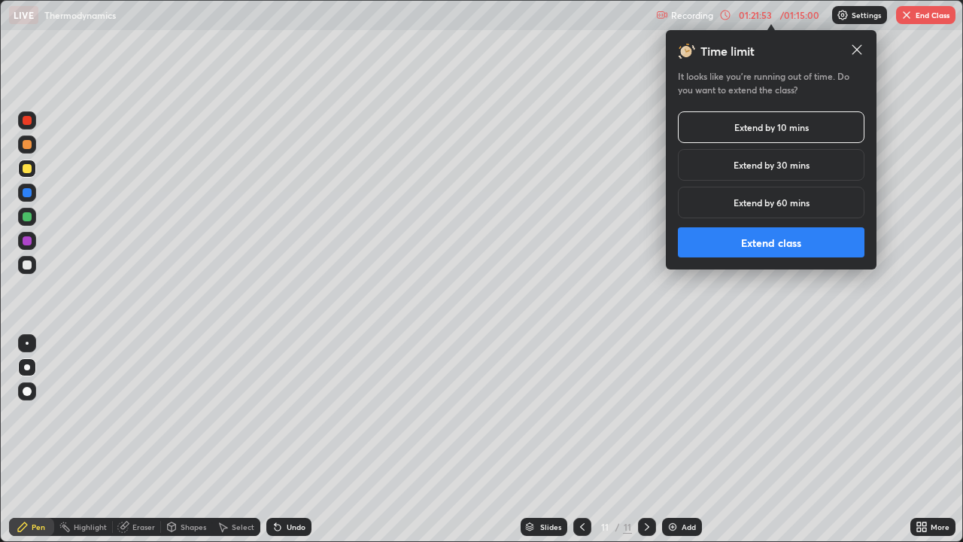
click at [754, 248] on button "Extend class" at bounding box center [771, 242] width 187 height 30
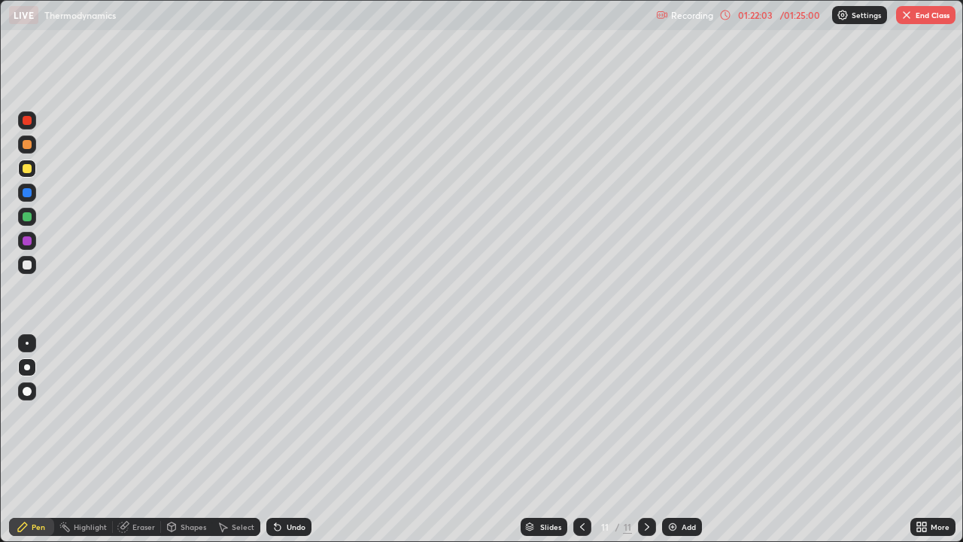
click at [307, 439] on div "Undo" at bounding box center [288, 527] width 45 height 18
click at [297, 439] on div "Undo" at bounding box center [288, 527] width 45 height 18
click at [290, 439] on div "Undo" at bounding box center [288, 527] width 45 height 18
click at [281, 439] on div "Undo" at bounding box center [288, 527] width 45 height 18
click at [284, 439] on div "Undo" at bounding box center [288, 527] width 45 height 18
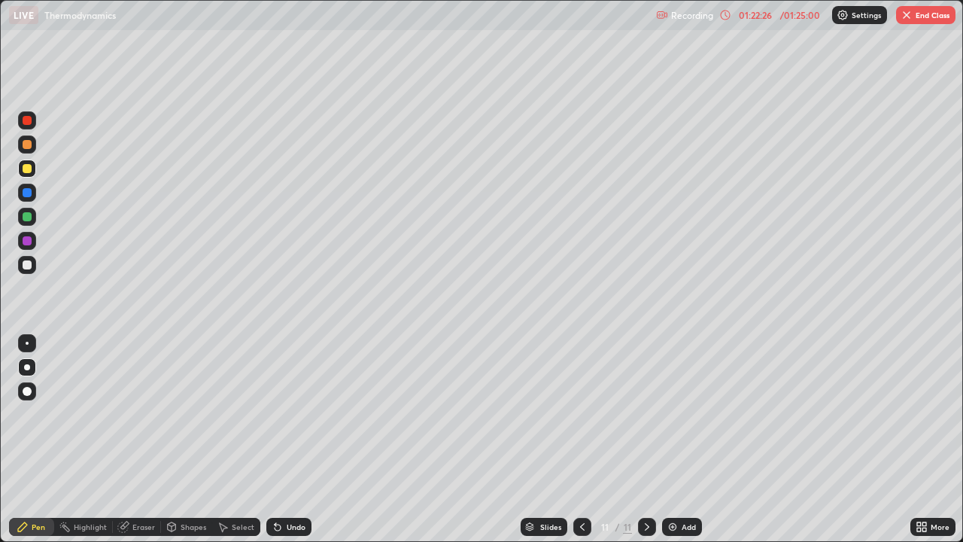
click at [282, 439] on div "Undo" at bounding box center [288, 527] width 45 height 18
click at [281, 439] on div "Undo" at bounding box center [288, 527] width 45 height 18
click at [125, 439] on icon at bounding box center [123, 527] width 10 height 10
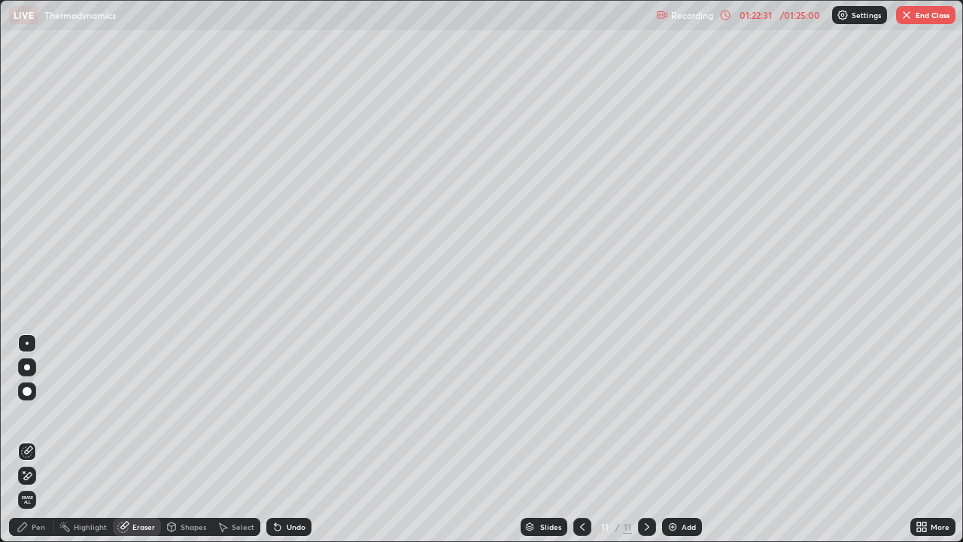
click at [66, 439] on rect at bounding box center [66, 528] width 8 height 8
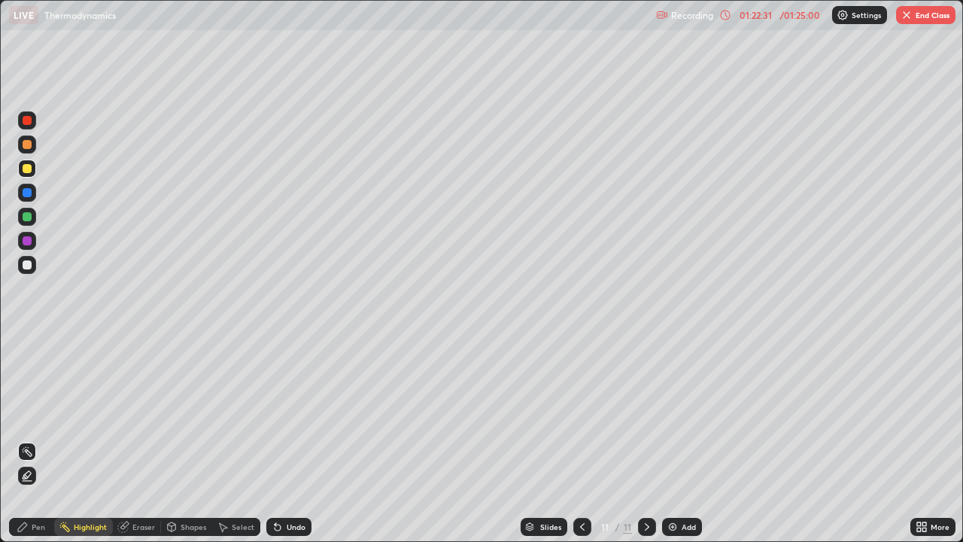
click at [41, 439] on div "Pen" at bounding box center [39, 527] width 14 height 8
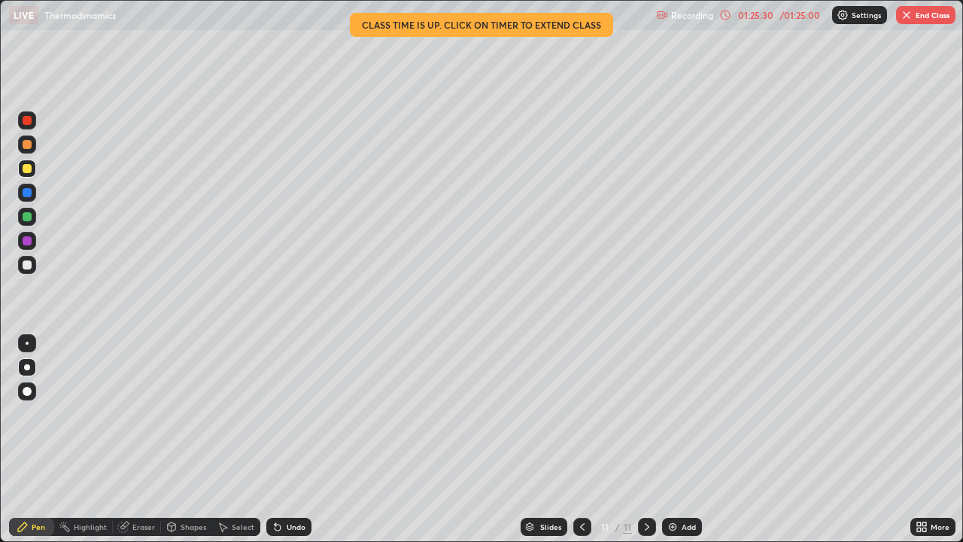
click at [682, 439] on div "Add" at bounding box center [689, 527] width 14 height 8
click at [35, 146] on div at bounding box center [27, 144] width 18 height 18
click at [281, 439] on icon at bounding box center [278, 527] width 12 height 12
click at [26, 270] on div at bounding box center [27, 265] width 18 height 18
click at [686, 439] on div "Add" at bounding box center [682, 527] width 40 height 18
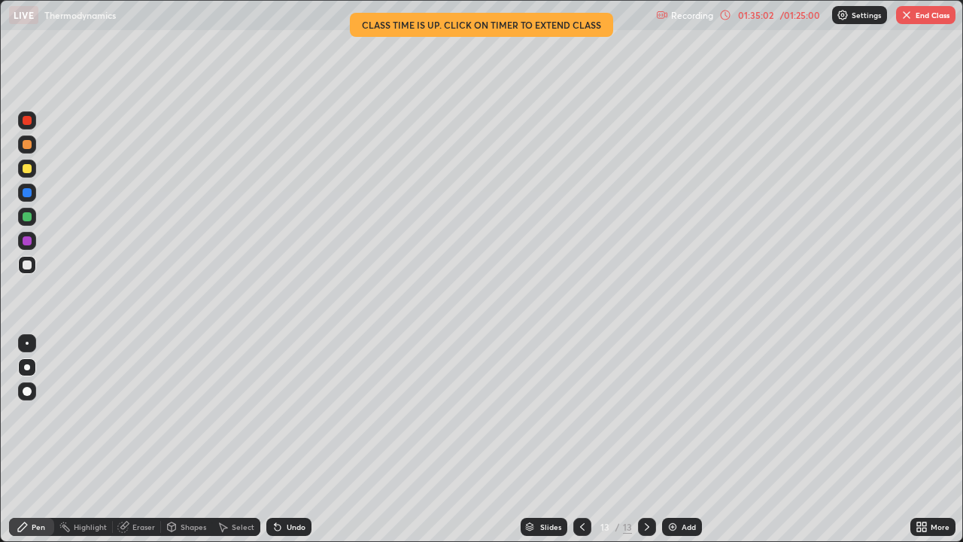
click at [33, 169] on div at bounding box center [27, 168] width 18 height 18
click at [32, 263] on div at bounding box center [27, 265] width 18 height 18
click at [305, 439] on div "Undo" at bounding box center [288, 527] width 45 height 18
click at [919, 22] on button "End Class" at bounding box center [925, 15] width 59 height 18
click at [908, 21] on button "End Class" at bounding box center [925, 15] width 59 height 18
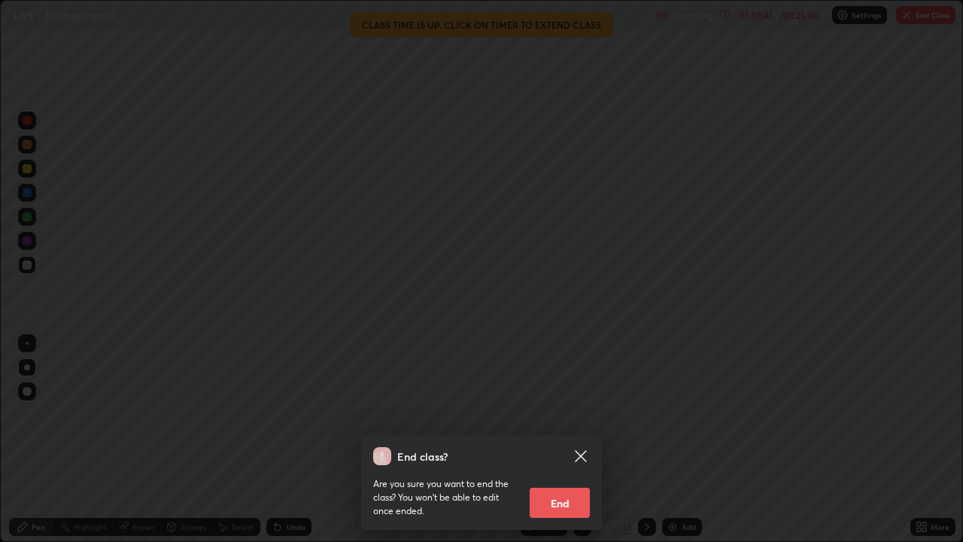
click at [560, 439] on button "End" at bounding box center [560, 503] width 60 height 30
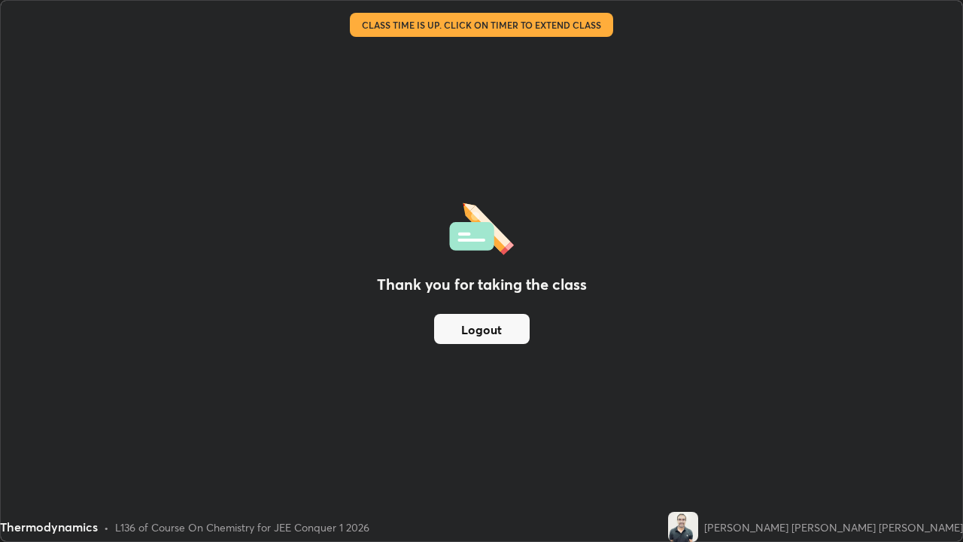
click at [563, 439] on div "Thank you for taking the class Logout" at bounding box center [481, 271] width 961 height 540
click at [502, 339] on button "Logout" at bounding box center [482, 329] width 96 height 30
click at [500, 336] on button "Logout" at bounding box center [482, 329] width 96 height 30
